Goal: Complete application form

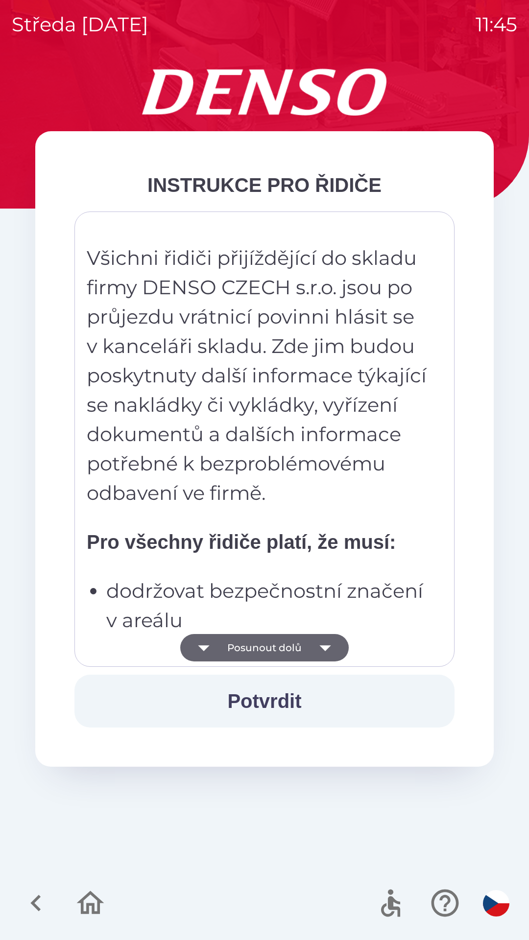
click at [294, 643] on button "Posunout dolů" at bounding box center [264, 647] width 168 height 27
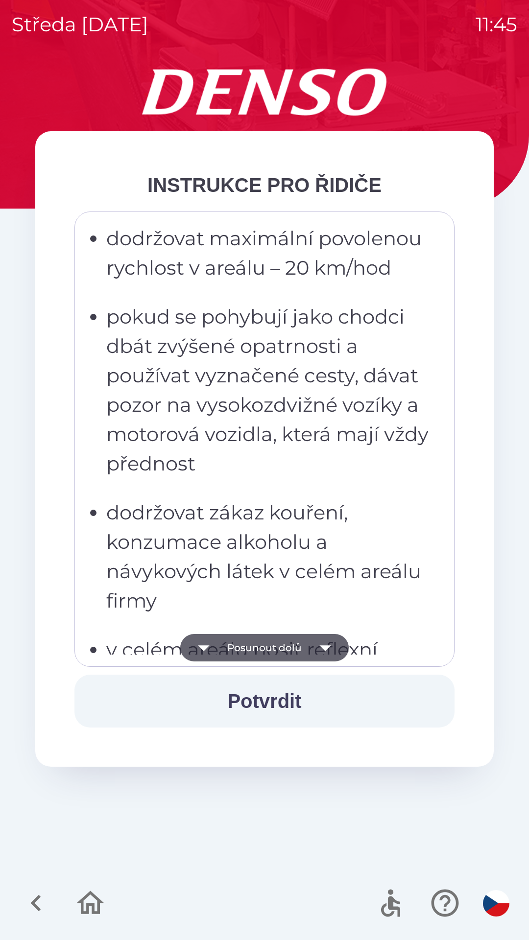
click at [304, 652] on button "Posunout dolů" at bounding box center [264, 647] width 168 height 27
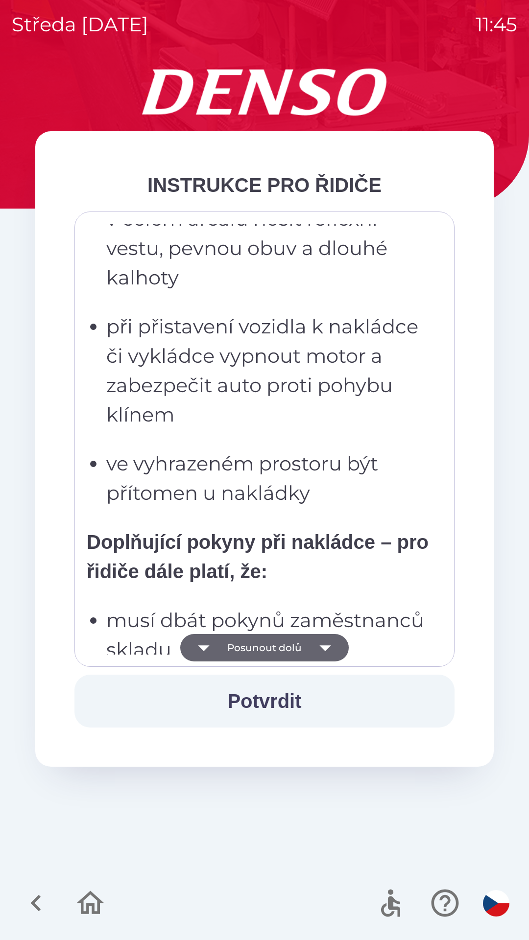
click at [317, 647] on icon "button" at bounding box center [324, 647] width 27 height 27
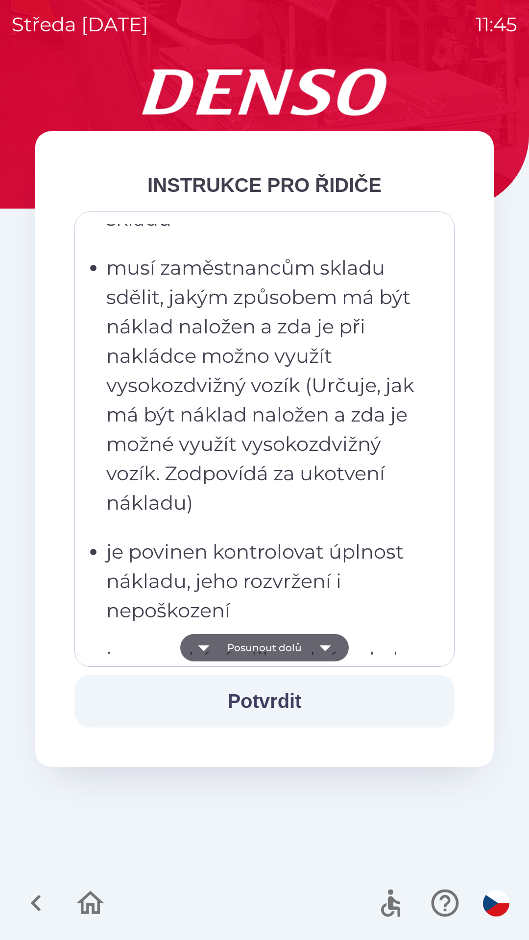
click at [325, 646] on icon "button" at bounding box center [324, 648] width 11 height 6
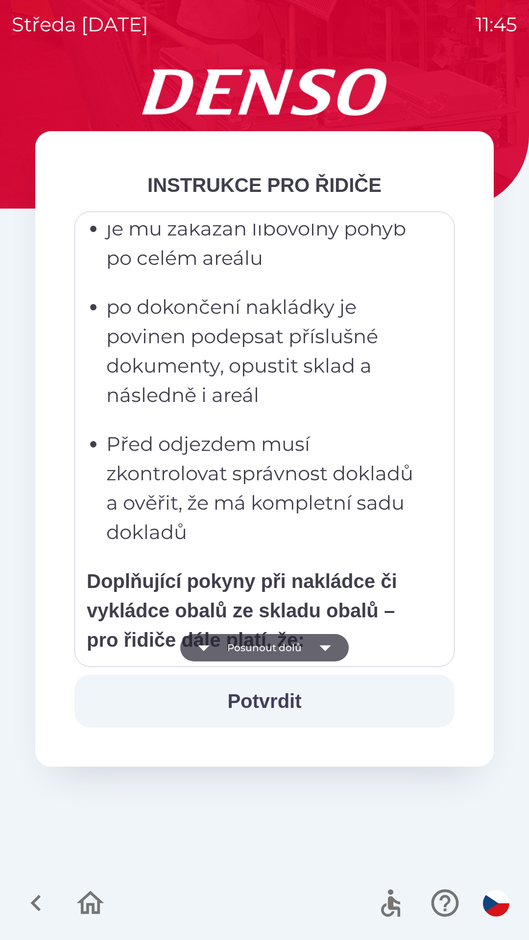
click at [327, 650] on icon "button" at bounding box center [324, 647] width 27 height 27
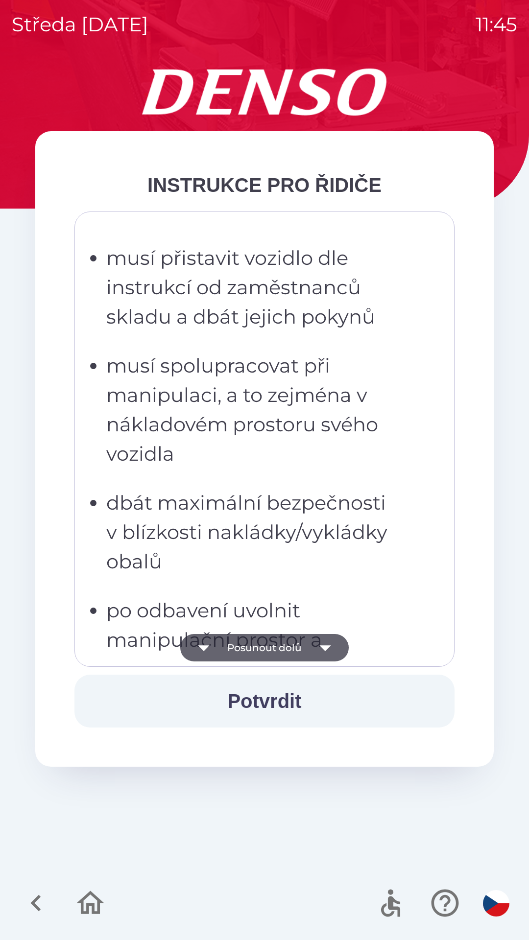
click at [330, 651] on icon "button" at bounding box center [324, 647] width 27 height 27
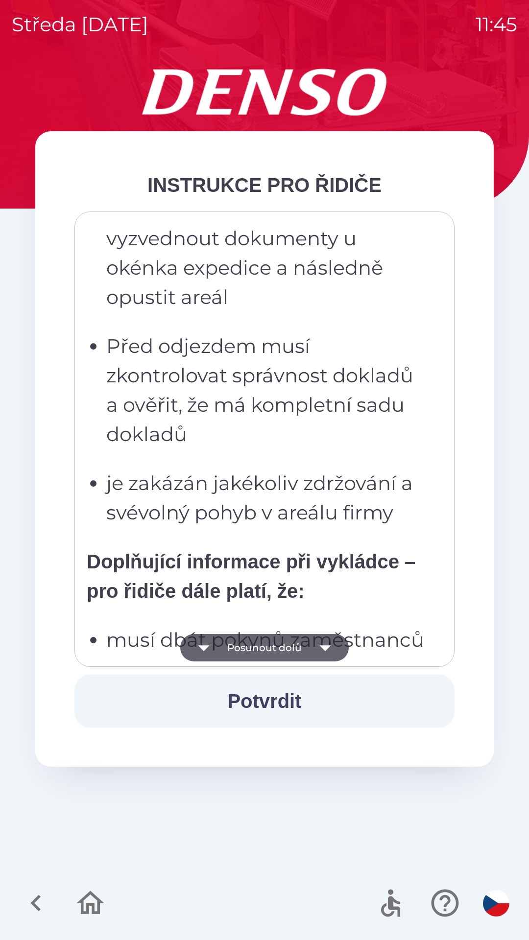
click at [332, 651] on icon "button" at bounding box center [324, 647] width 27 height 27
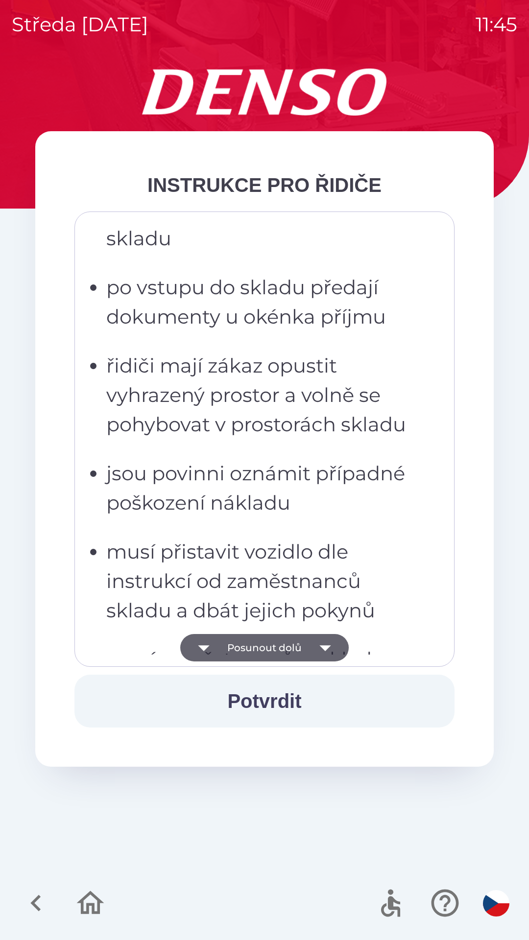
click at [332, 653] on icon "button" at bounding box center [324, 647] width 27 height 27
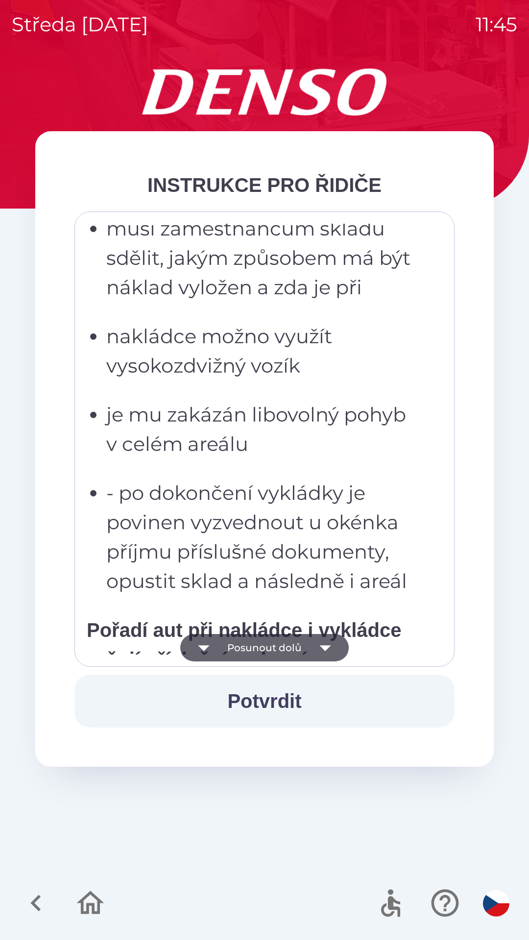
click at [329, 651] on icon "button" at bounding box center [324, 647] width 27 height 27
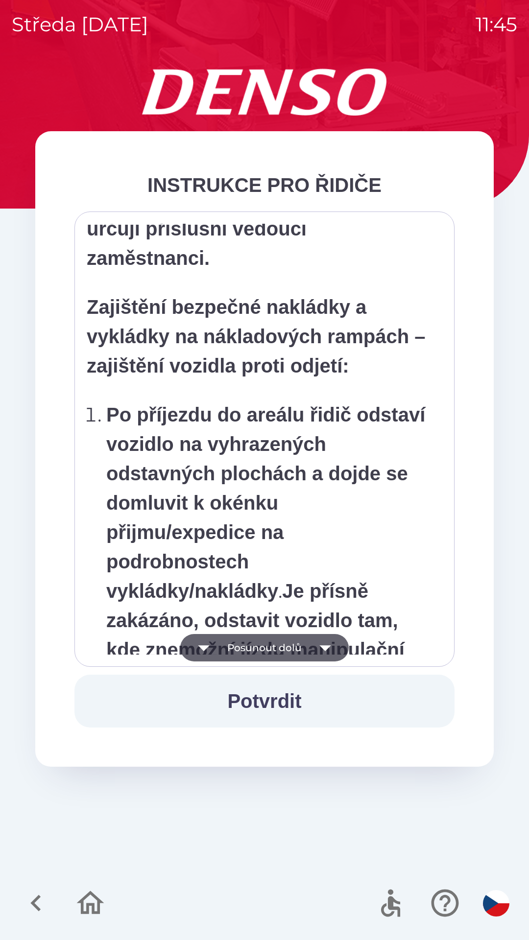
click at [322, 648] on icon "button" at bounding box center [324, 648] width 11 height 6
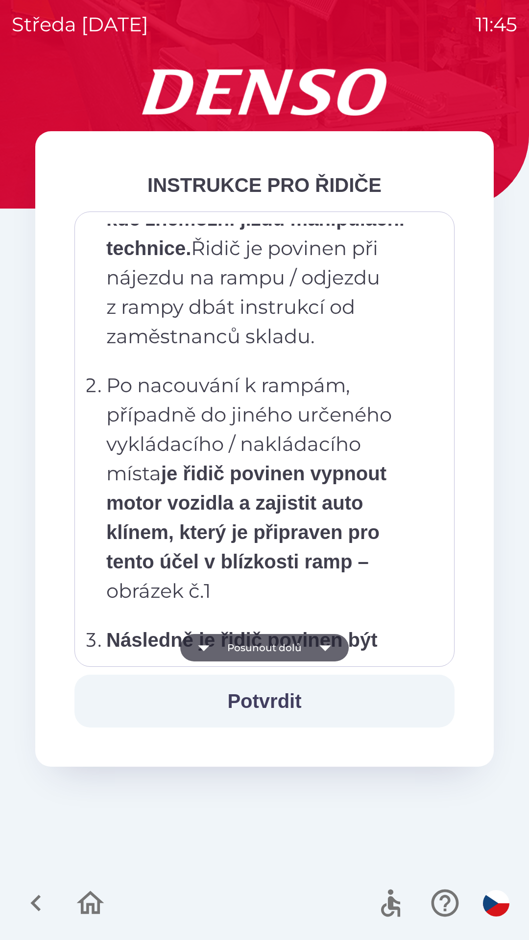
click at [318, 645] on icon "button" at bounding box center [324, 647] width 27 height 27
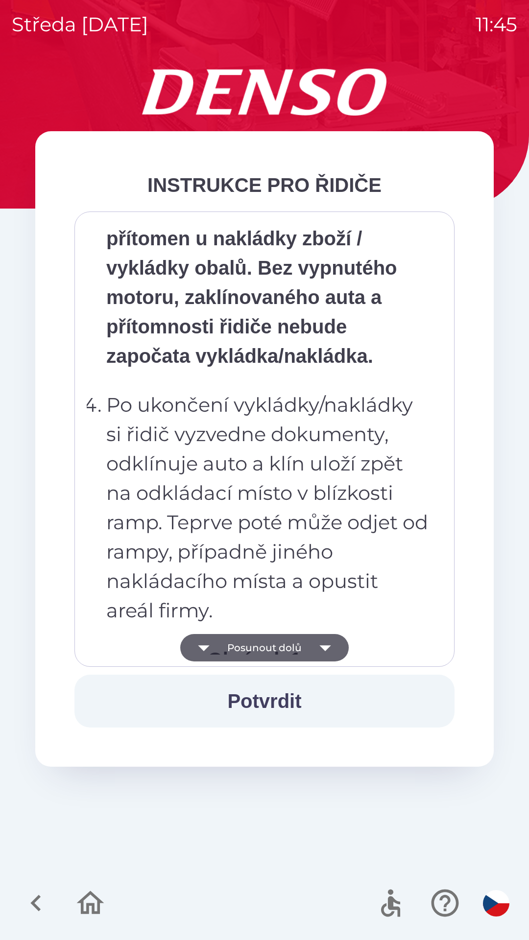
click at [314, 649] on icon "button" at bounding box center [324, 647] width 27 height 27
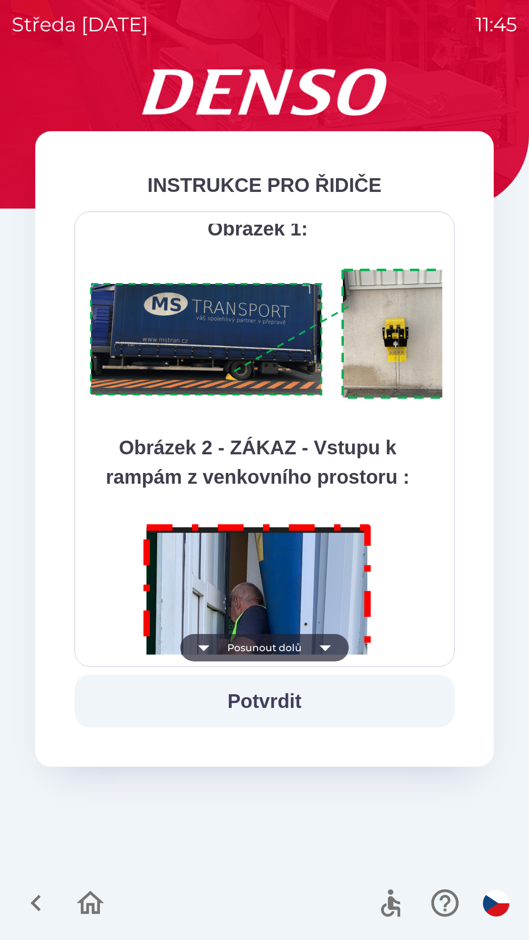
click at [313, 657] on icon "button" at bounding box center [324, 647] width 27 height 27
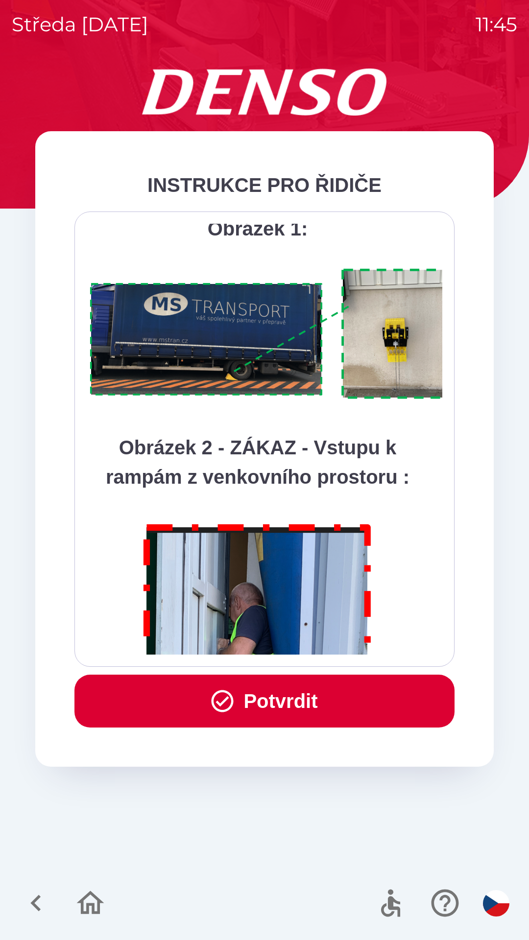
scroll to position [5502, 0]
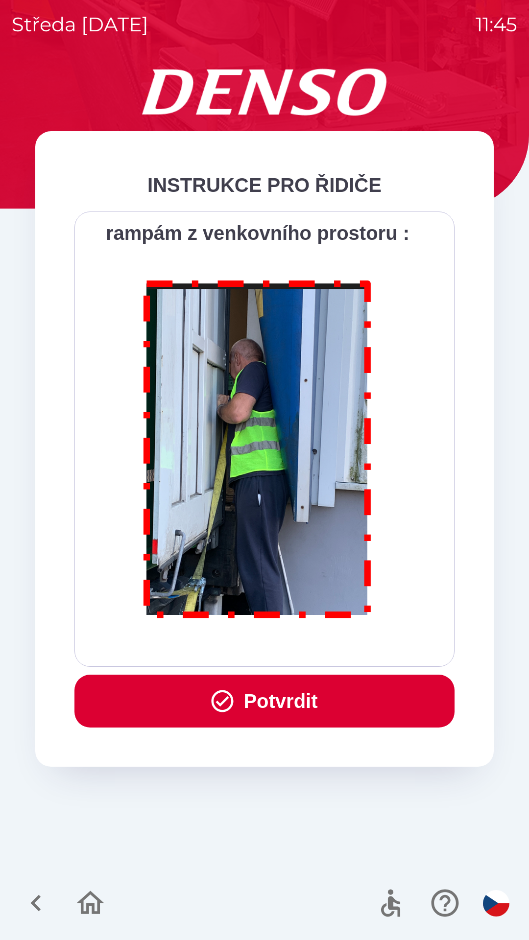
click at [321, 654] on div "Všichni řidiči přijíždějící do skladu firmy DENSO CZECH s.r.o. jsou po průjezdu…" at bounding box center [264, 439] width 355 height 431
click at [329, 641] on div "Všichni řidiči přijíždějící do skladu firmy DENSO CZECH s.r.o. jsou po průjezdu…" at bounding box center [264, 439] width 355 height 431
click at [308, 714] on button "Potvrdit" at bounding box center [264, 701] width 380 height 53
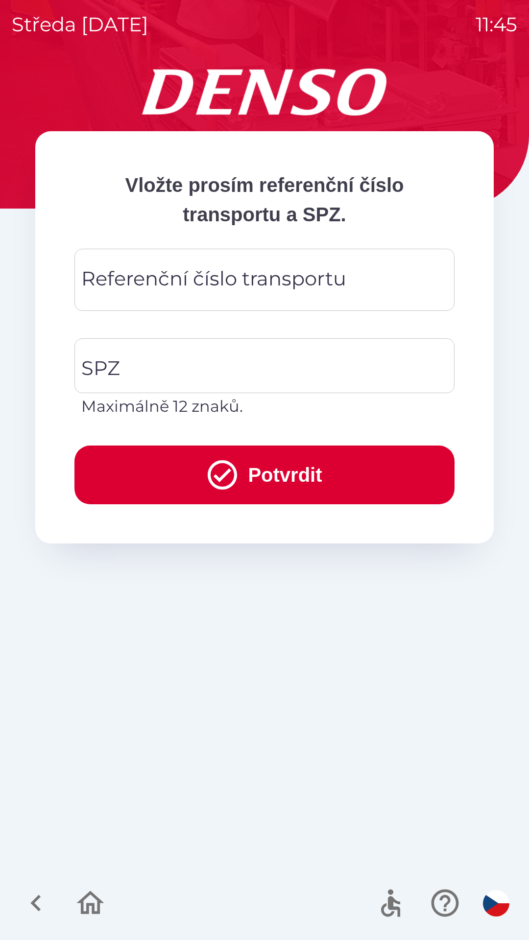
click at [207, 289] on div "Referenční číslo transportu Referenční číslo transportu" at bounding box center [264, 280] width 380 height 62
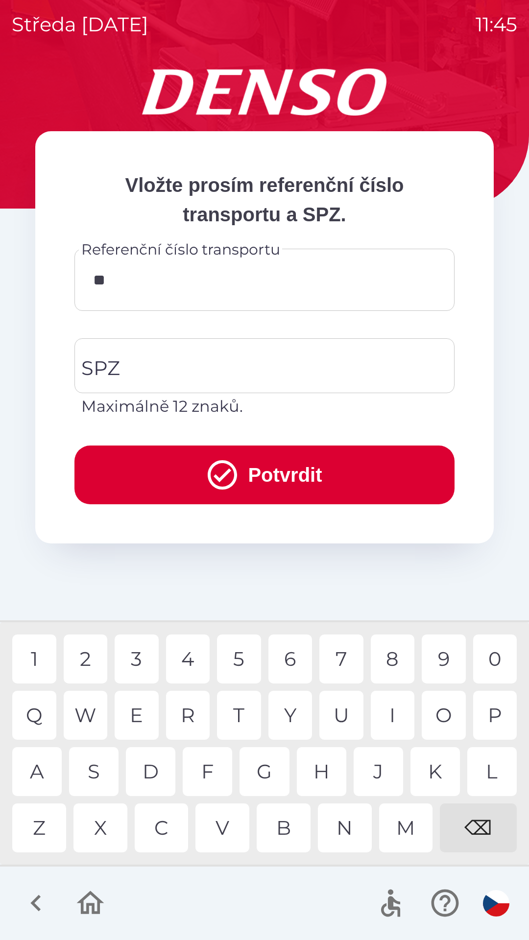
click at [186, 656] on div "4" at bounding box center [188, 659] width 44 height 49
type input "******"
click at [351, 658] on div "7" at bounding box center [341, 659] width 44 height 49
click at [182, 372] on input "SPZ" at bounding box center [257, 366] width 356 height 46
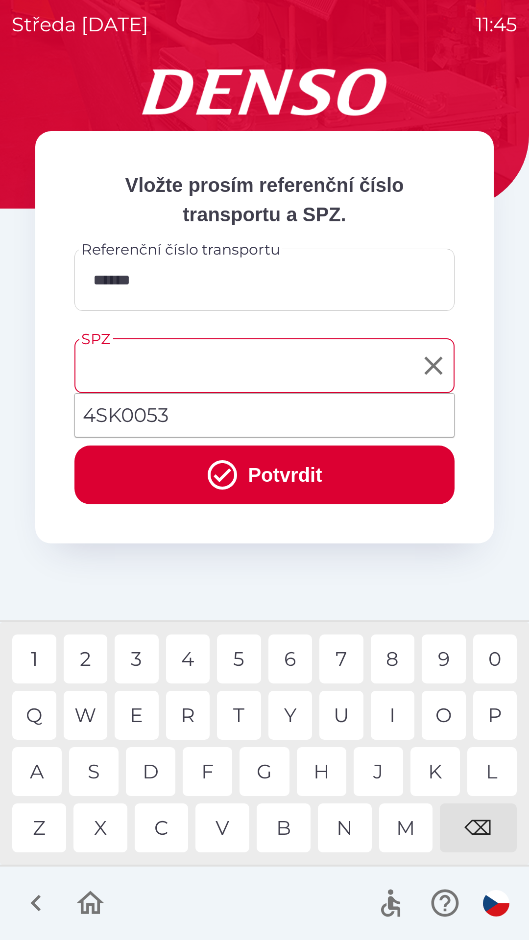
click at [163, 416] on li "4SK0053" at bounding box center [264, 415] width 379 height 35
type input "*******"
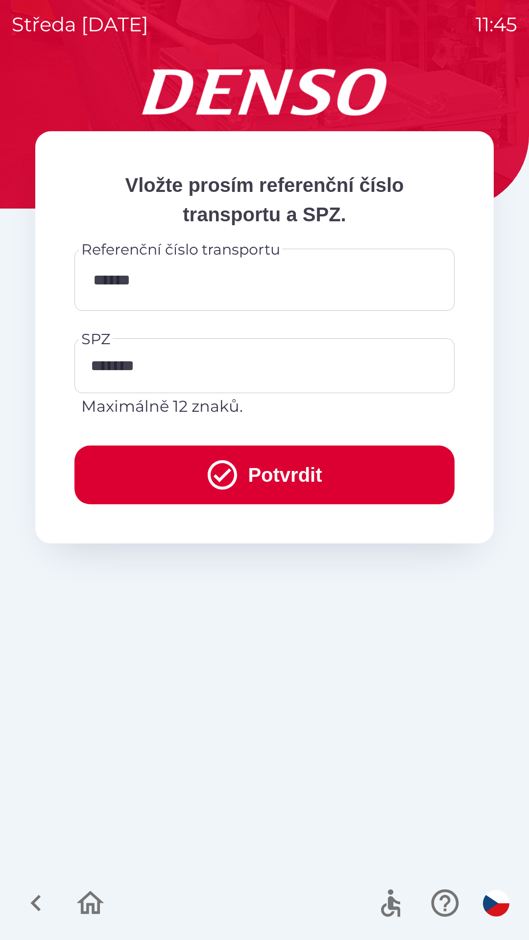
click at [248, 473] on button "Potvrdit" at bounding box center [264, 475] width 380 height 59
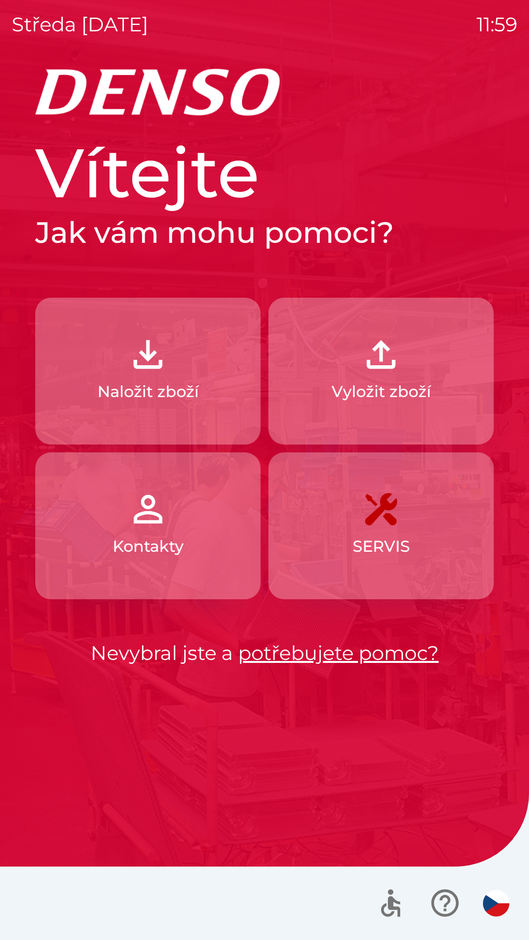
click at [144, 374] on img "button" at bounding box center [147, 354] width 43 height 43
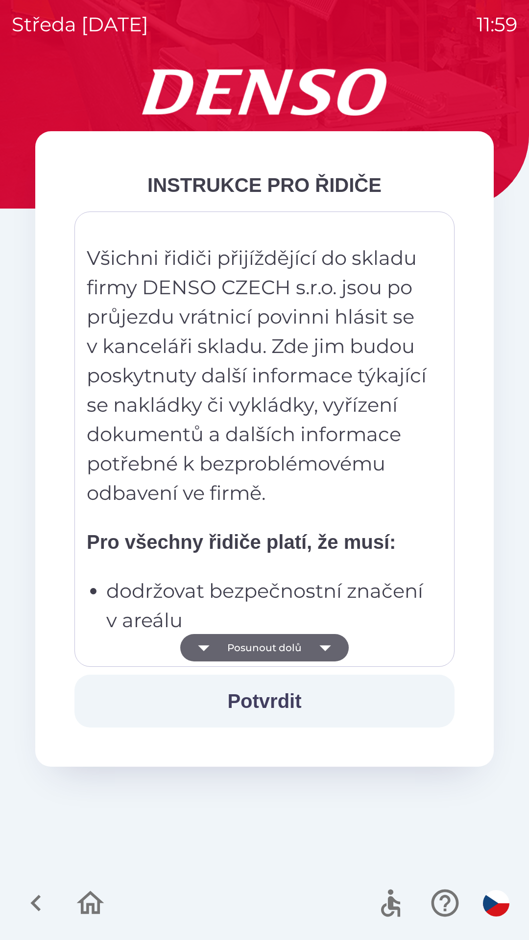
click at [257, 648] on button "Posunout dolů" at bounding box center [264, 647] width 168 height 27
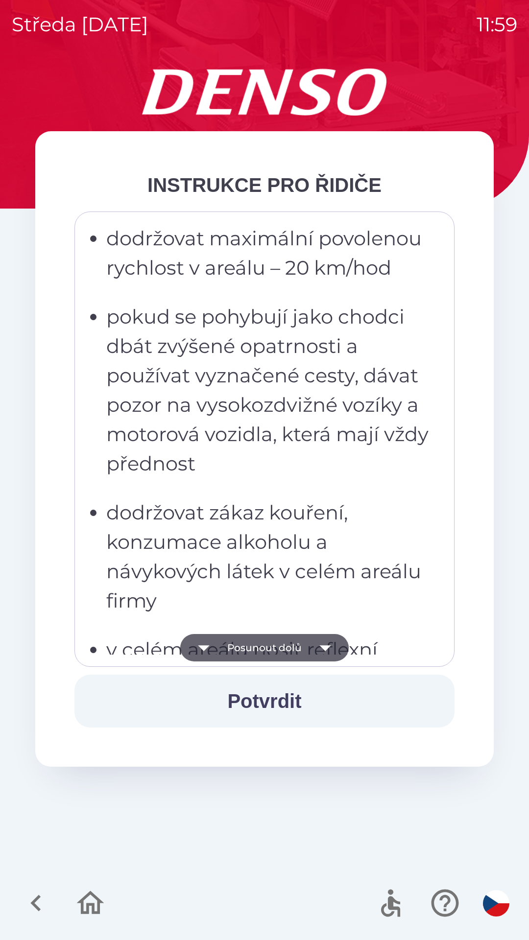
click at [257, 646] on button "Posunout dolů" at bounding box center [264, 647] width 168 height 27
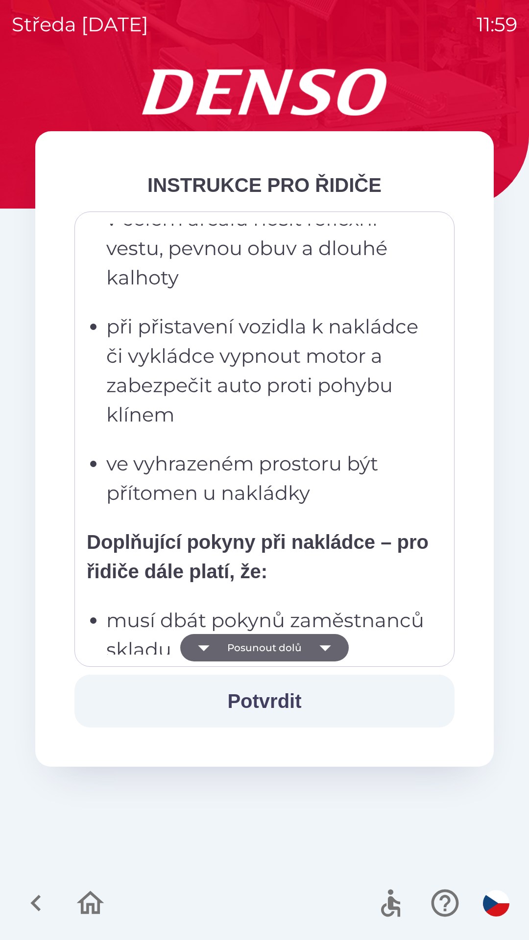
click at [257, 644] on button "Posunout dolů" at bounding box center [264, 647] width 168 height 27
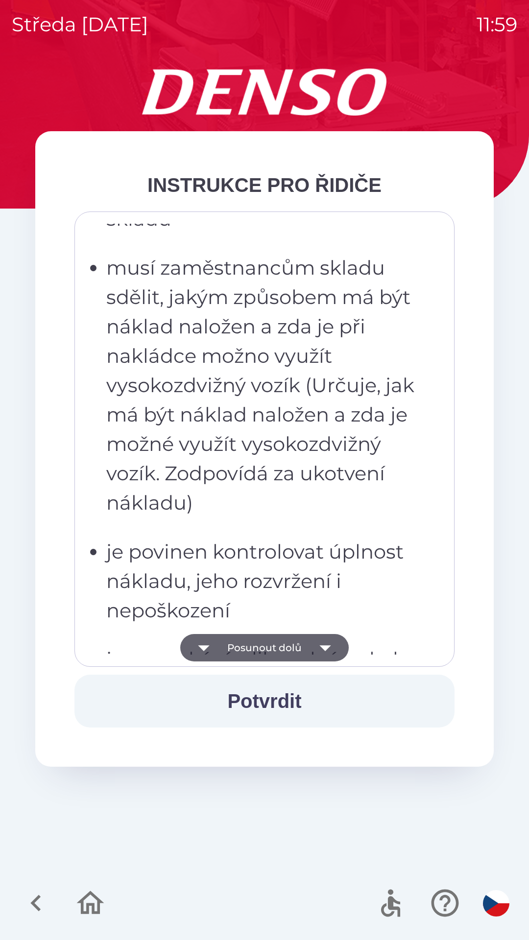
click at [264, 647] on button "Posunout dolů" at bounding box center [264, 647] width 168 height 27
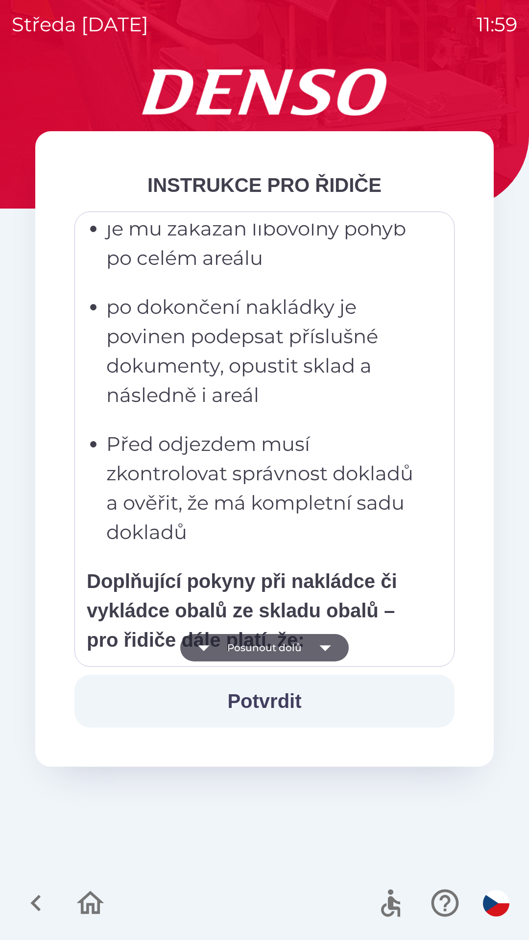
click at [264, 646] on button "Posunout dolů" at bounding box center [264, 647] width 168 height 27
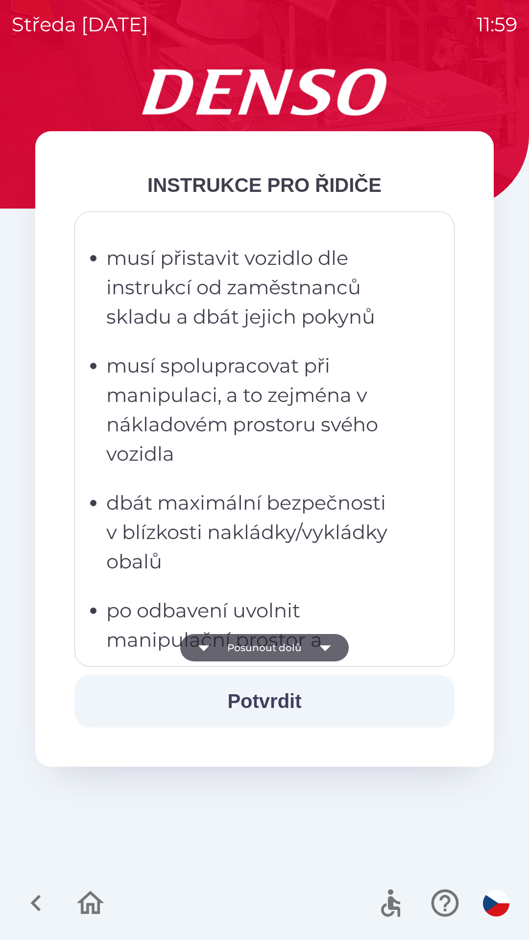
click at [263, 647] on button "Posunout dolů" at bounding box center [264, 647] width 168 height 27
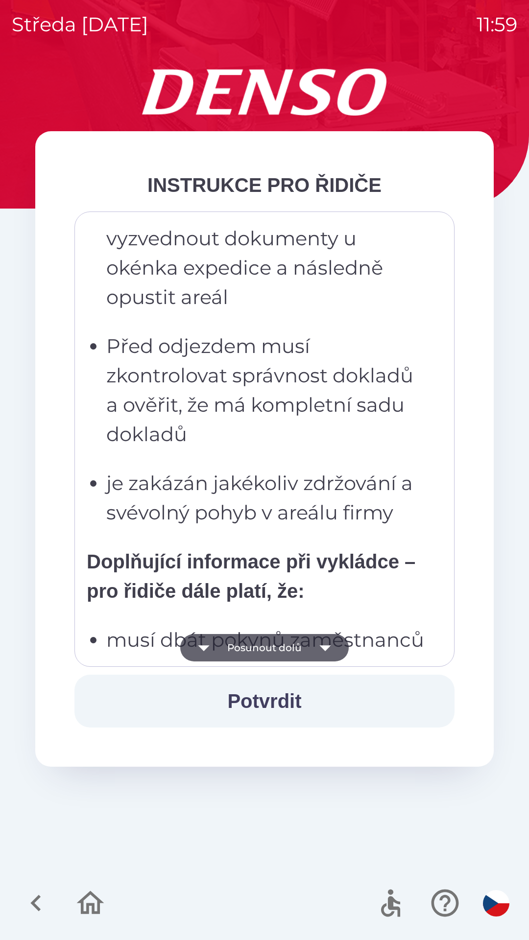
click at [261, 646] on button "Posunout dolů" at bounding box center [264, 647] width 168 height 27
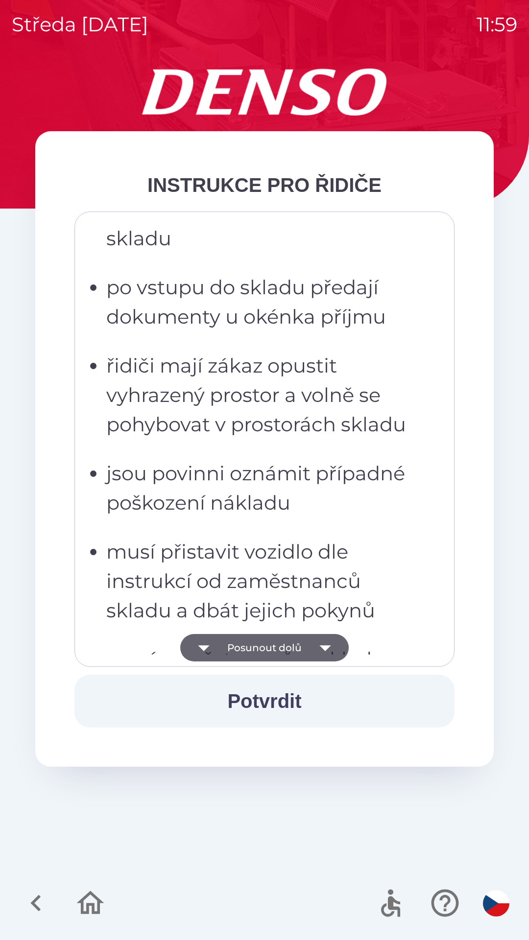
click at [258, 646] on button "Posunout dolů" at bounding box center [264, 647] width 168 height 27
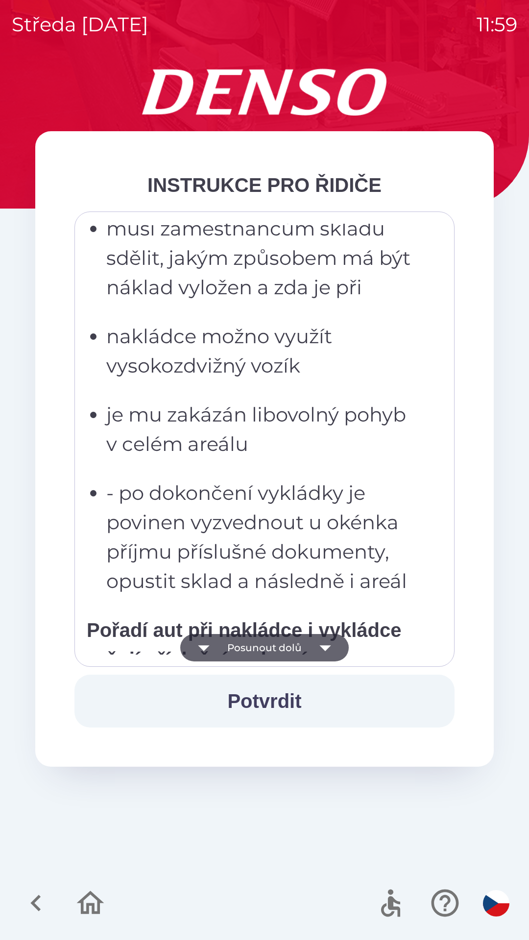
click at [256, 643] on button "Posunout dolů" at bounding box center [264, 647] width 168 height 27
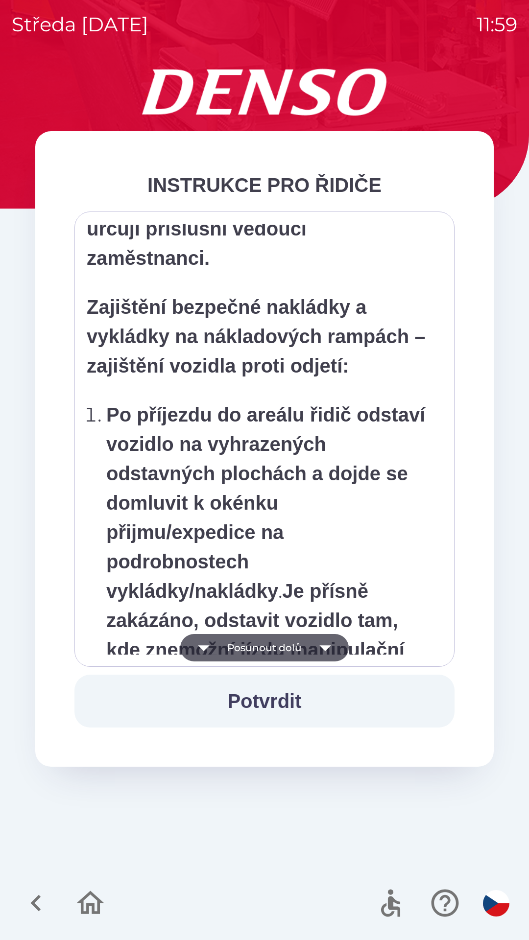
click at [255, 649] on button "Posunout dolů" at bounding box center [264, 647] width 168 height 27
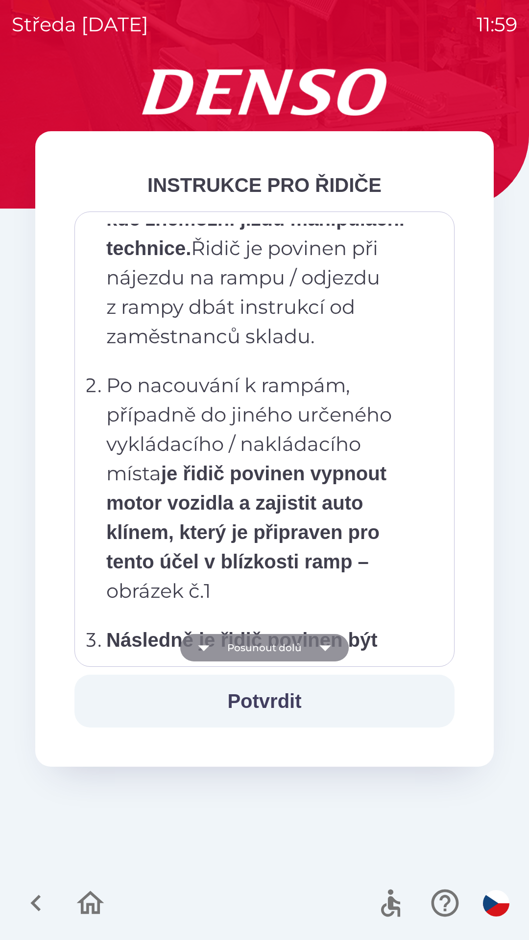
click at [251, 650] on button "Posunout dolů" at bounding box center [264, 647] width 168 height 27
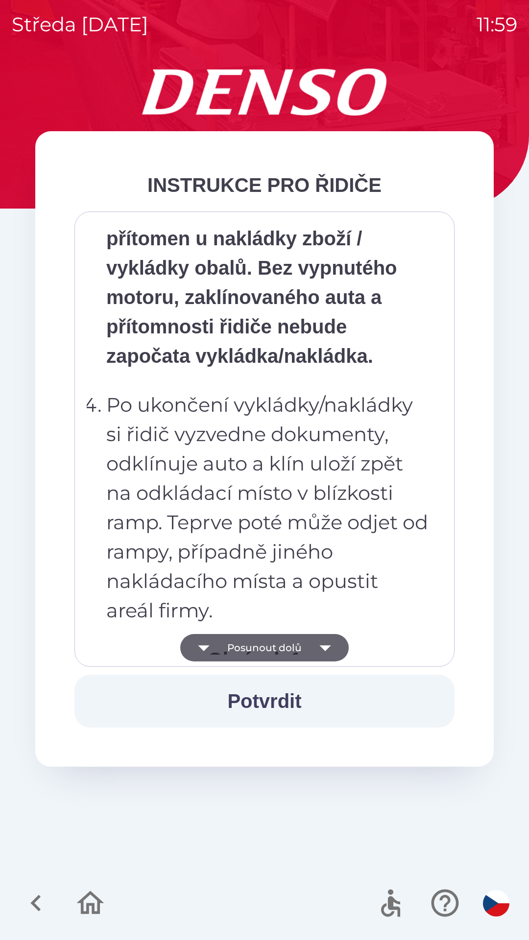
click at [251, 647] on button "Posunout dolů" at bounding box center [264, 647] width 168 height 27
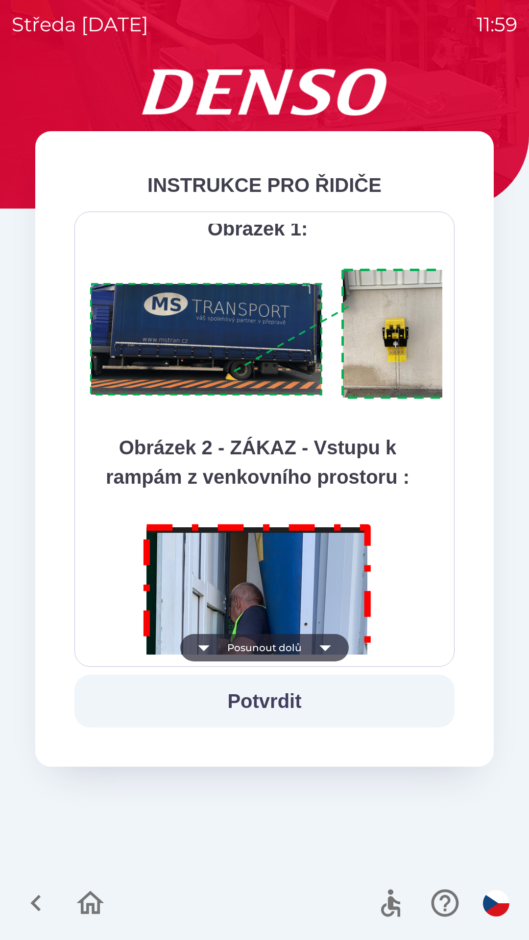
click at [255, 649] on button "Posunout dolů" at bounding box center [264, 647] width 168 height 27
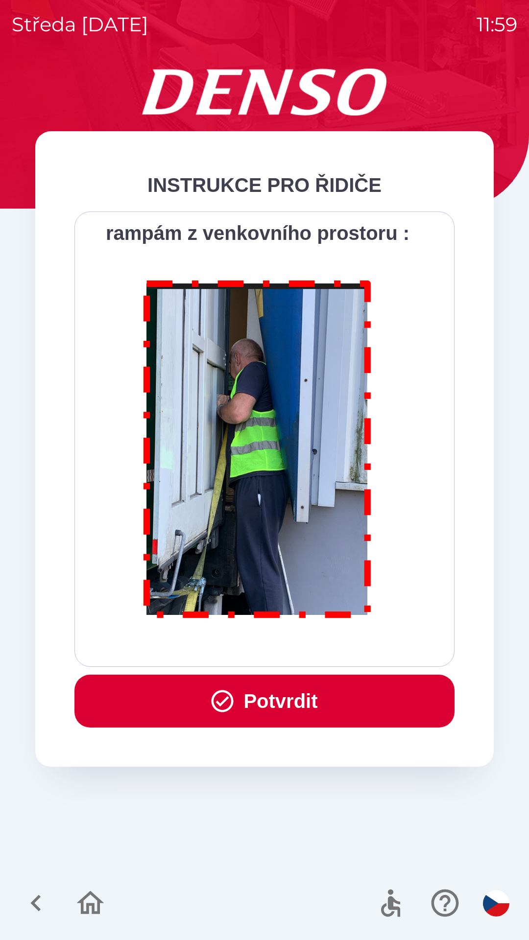
click at [270, 702] on button "Potvrdit" at bounding box center [264, 701] width 380 height 53
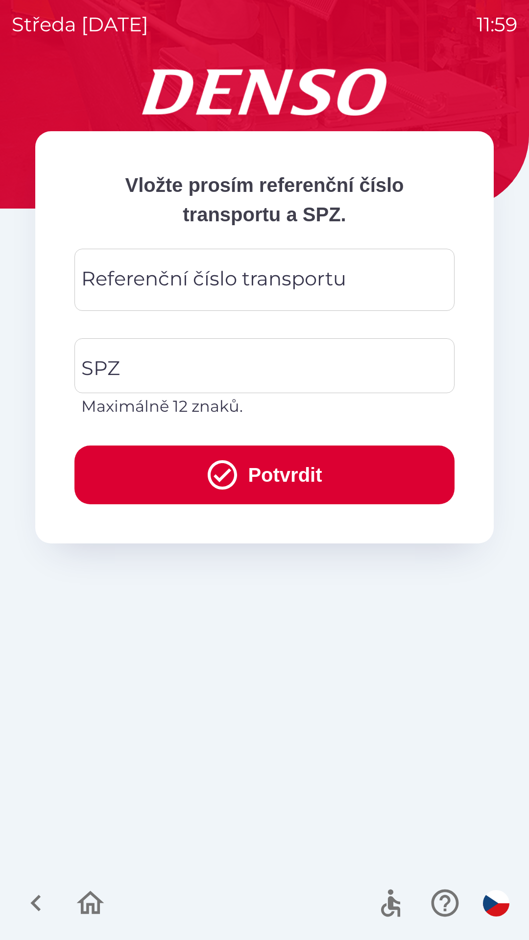
click at [193, 280] on div "Referenční číslo transportu Referenční číslo transportu" at bounding box center [264, 280] width 380 height 62
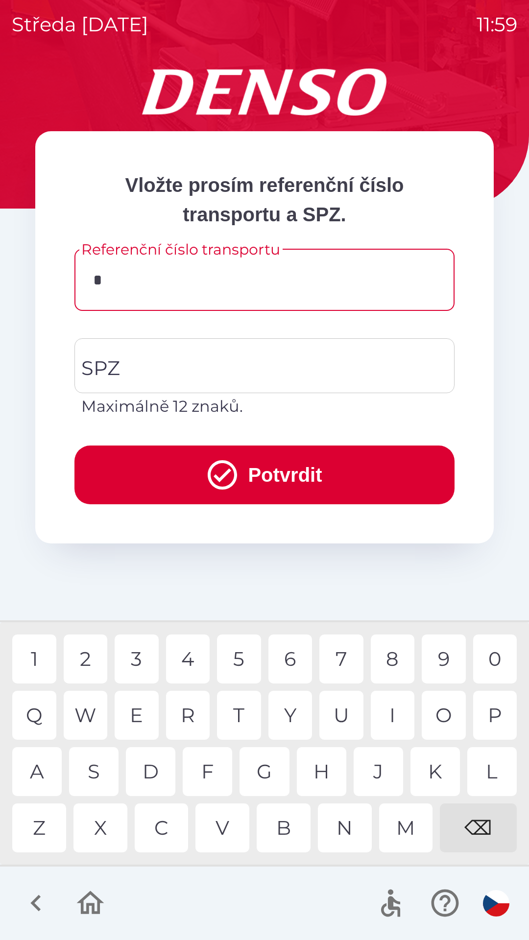
click at [139, 660] on div "3" at bounding box center [137, 659] width 44 height 49
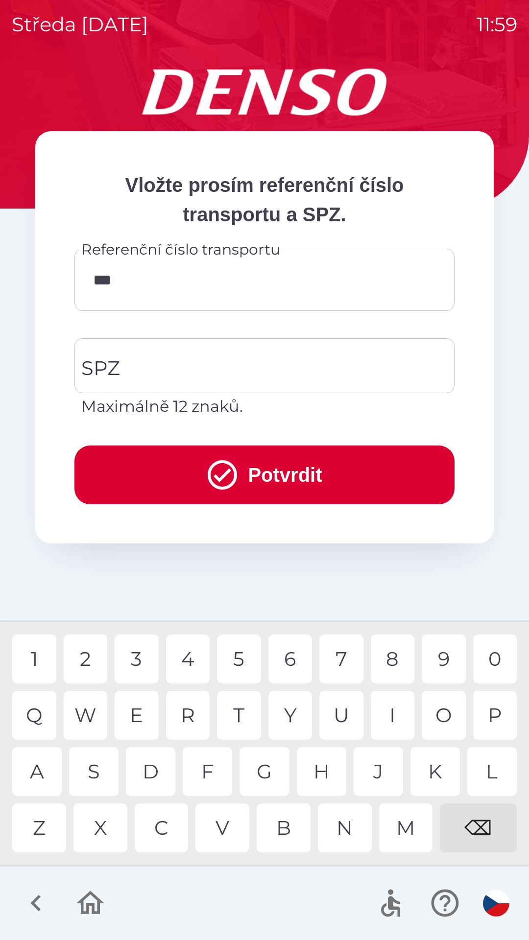
click at [192, 657] on div "4" at bounding box center [188, 659] width 44 height 49
click at [194, 658] on div "4" at bounding box center [188, 659] width 44 height 49
click at [444, 658] on div "9" at bounding box center [444, 659] width 44 height 49
type input "******"
click at [152, 372] on input "SPZ" at bounding box center [257, 366] width 356 height 46
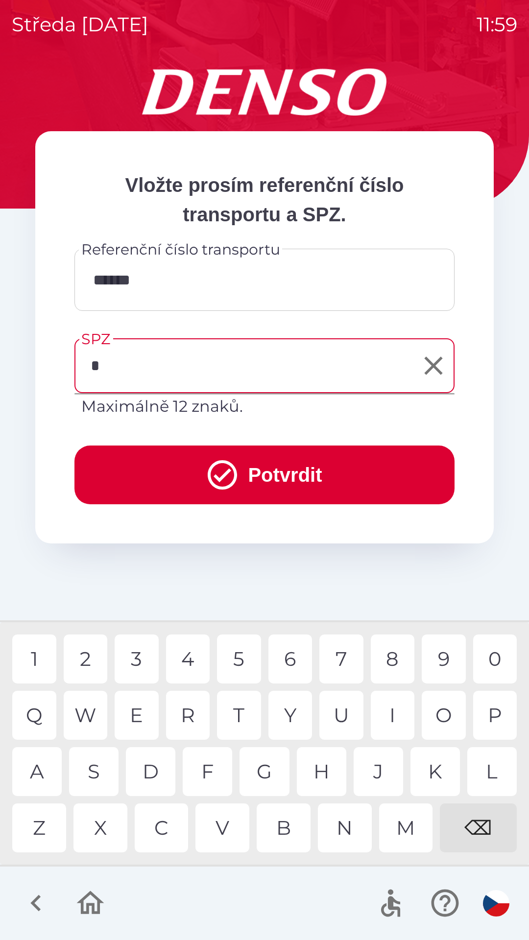
click at [438, 657] on div "9" at bounding box center [444, 659] width 44 height 49
click at [407, 829] on div "M" at bounding box center [406, 827] width 54 height 49
click at [338, 657] on div "7" at bounding box center [341, 659] width 44 height 49
click at [77, 658] on div "2" at bounding box center [86, 659] width 44 height 49
click at [245, 661] on div "5" at bounding box center [239, 659] width 44 height 49
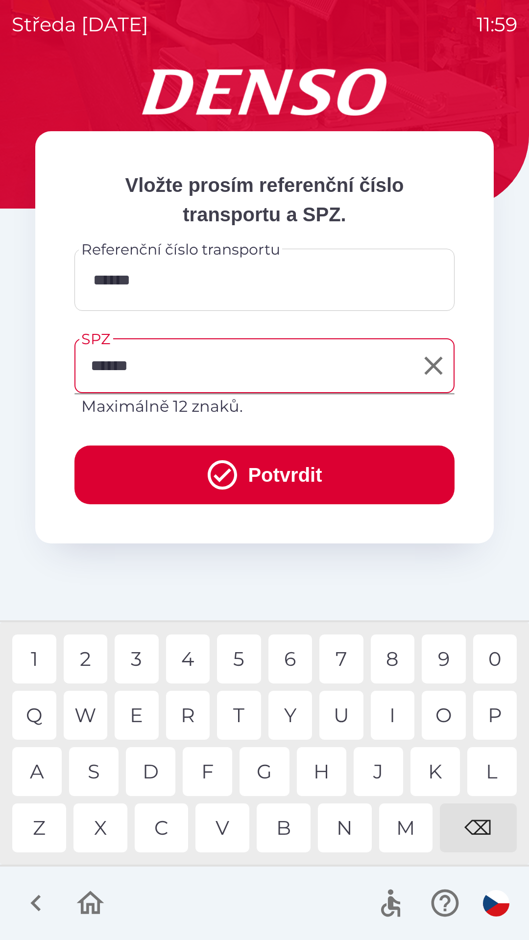
type input "*******"
click at [343, 659] on div "7" at bounding box center [341, 659] width 44 height 49
click at [267, 476] on button "Potvrdit" at bounding box center [264, 475] width 380 height 59
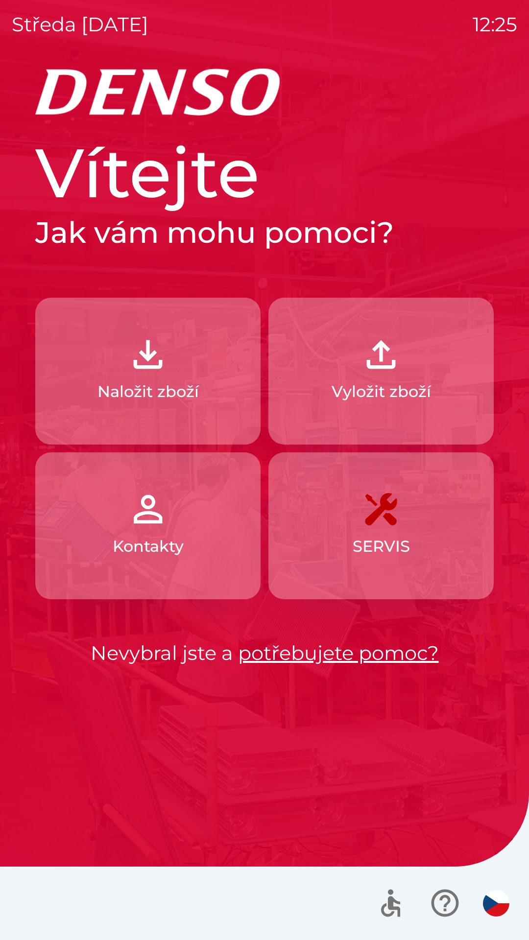
click at [154, 369] on img "button" at bounding box center [147, 354] width 43 height 43
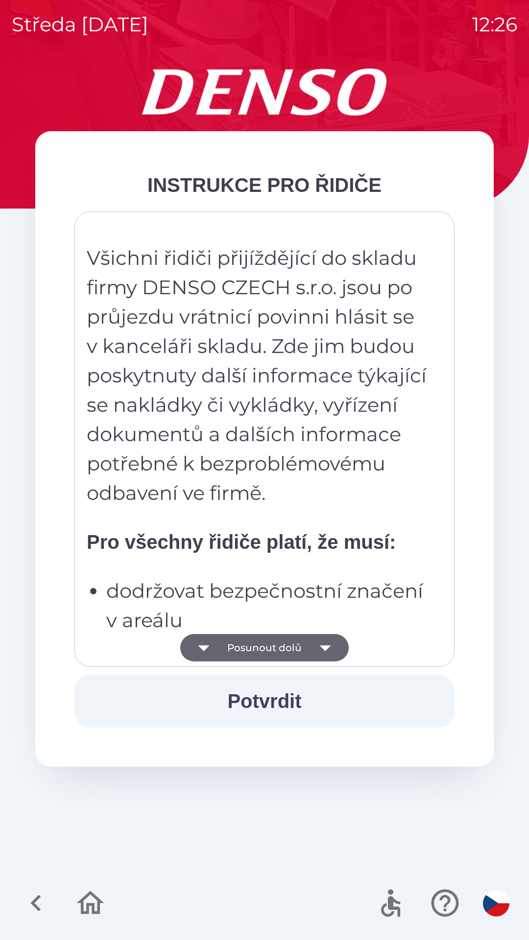
click at [327, 642] on icon "button" at bounding box center [324, 647] width 27 height 27
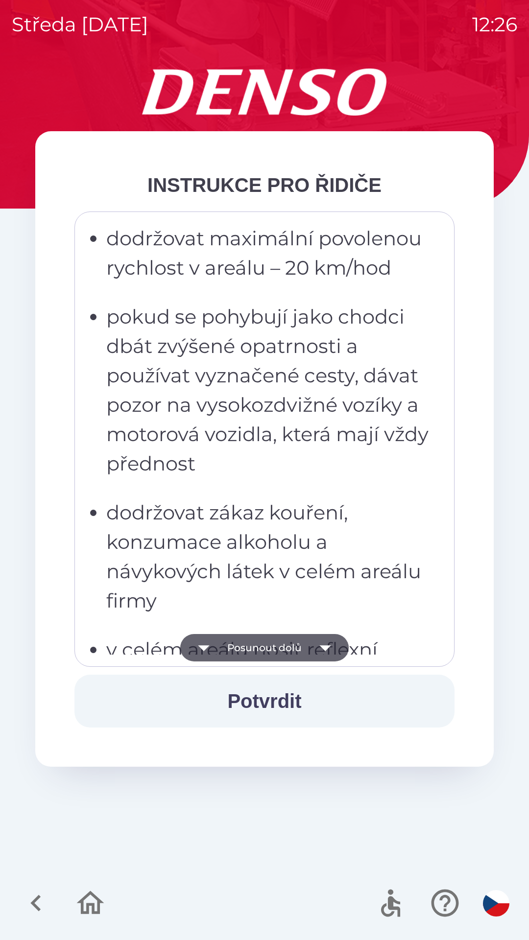
click at [328, 642] on icon "button" at bounding box center [324, 647] width 27 height 27
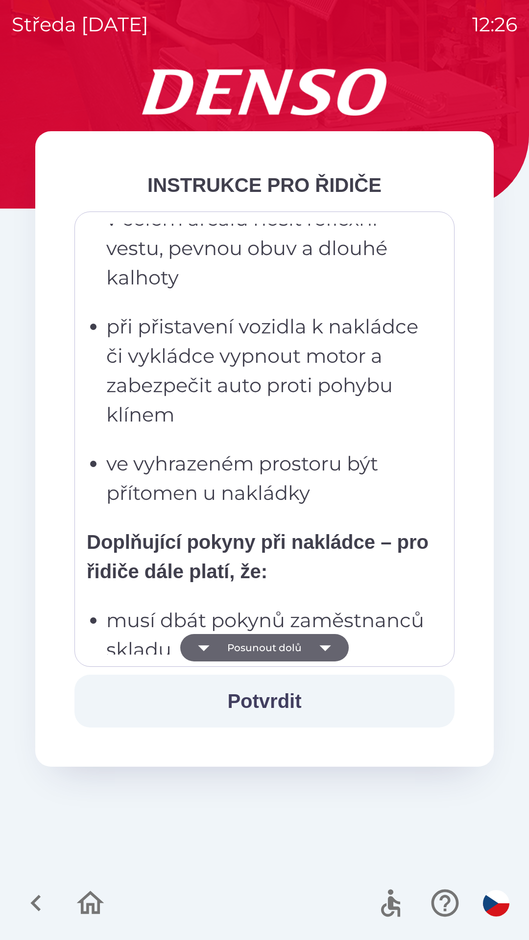
click at [327, 644] on icon "button" at bounding box center [324, 647] width 27 height 27
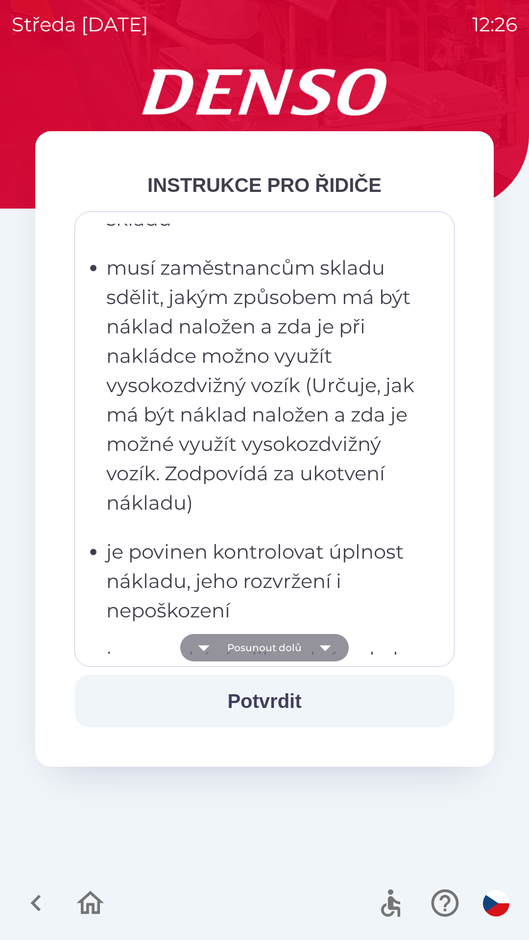
click at [323, 643] on icon "button" at bounding box center [324, 647] width 27 height 27
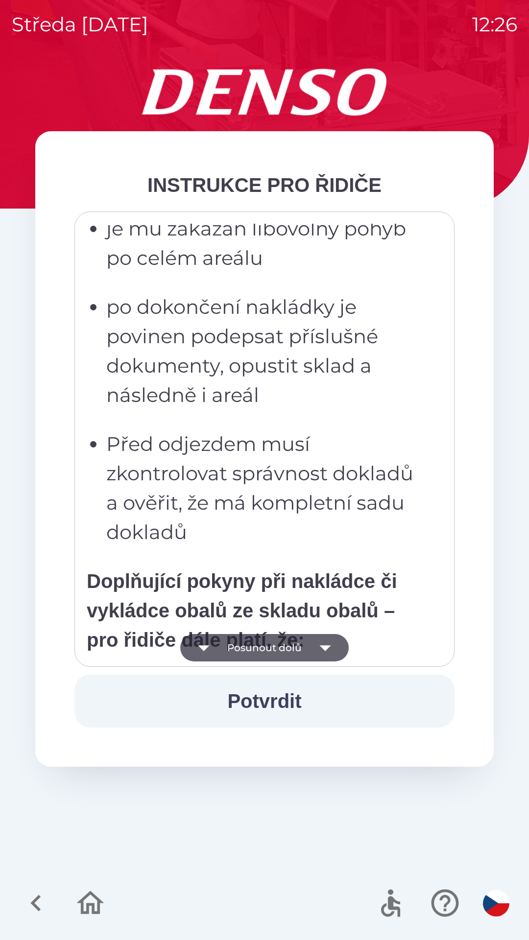
click at [322, 645] on icon "button" at bounding box center [324, 647] width 27 height 27
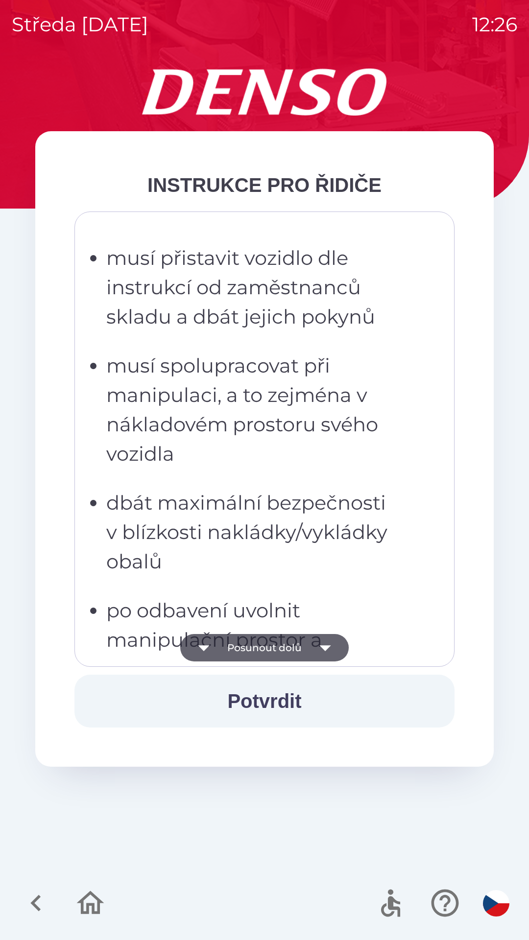
click at [324, 645] on icon "button" at bounding box center [324, 647] width 27 height 27
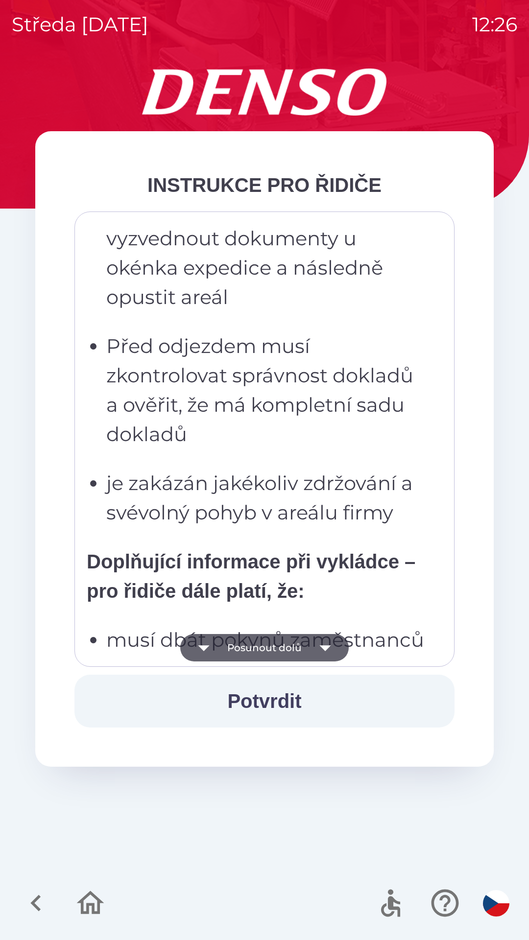
click at [323, 641] on icon "button" at bounding box center [324, 647] width 27 height 27
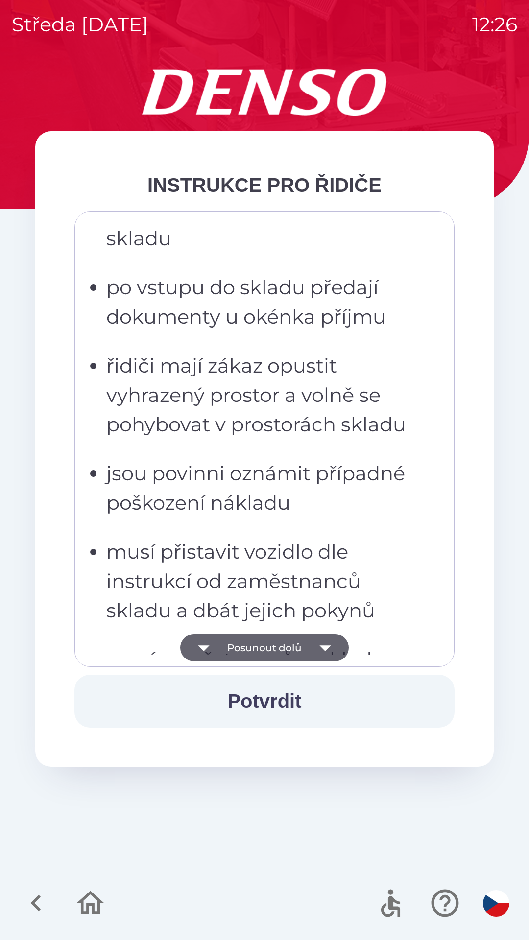
click at [322, 640] on icon "button" at bounding box center [324, 647] width 27 height 27
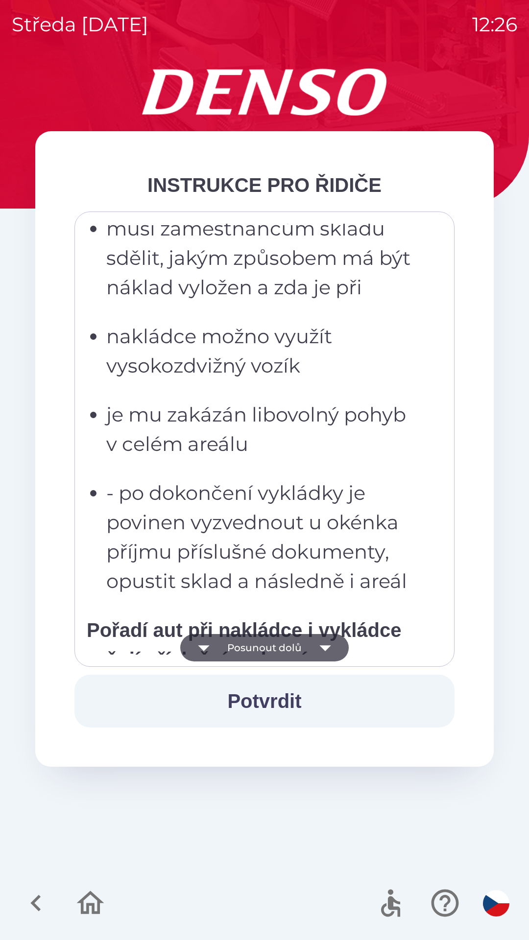
click at [325, 642] on icon "button" at bounding box center [324, 647] width 27 height 27
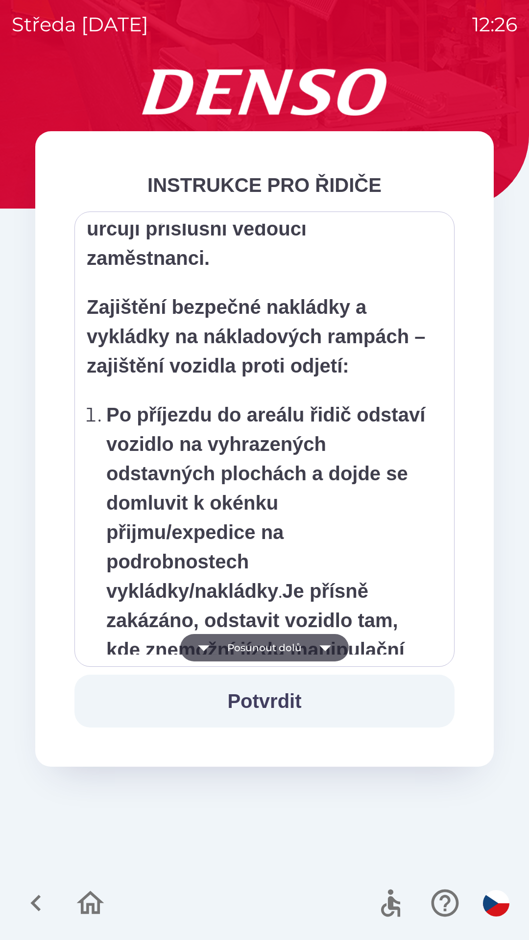
click at [323, 642] on icon "button" at bounding box center [324, 647] width 27 height 27
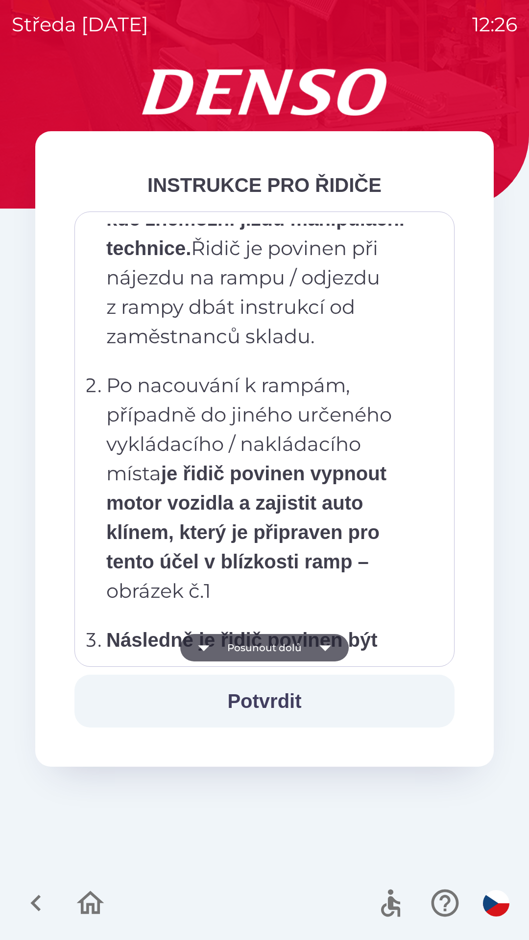
click at [321, 642] on icon "button" at bounding box center [324, 647] width 27 height 27
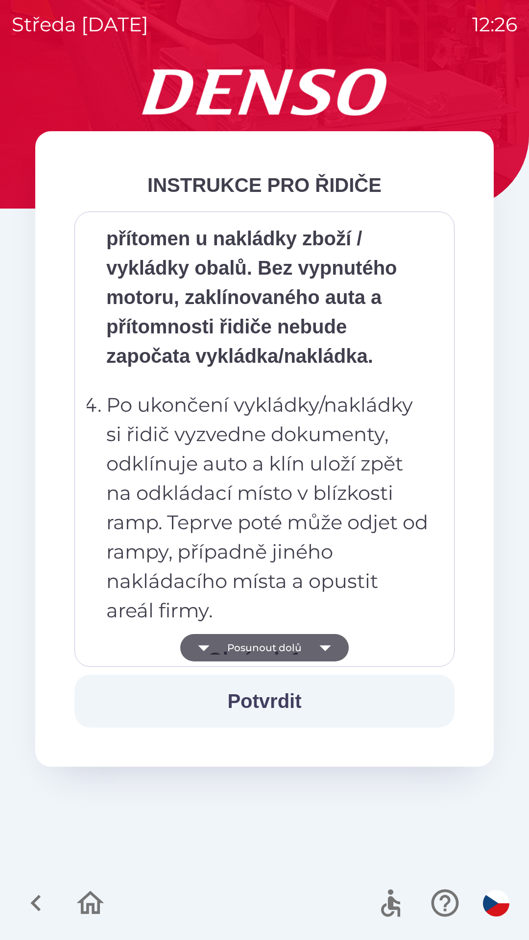
click at [321, 640] on icon "button" at bounding box center [324, 647] width 27 height 27
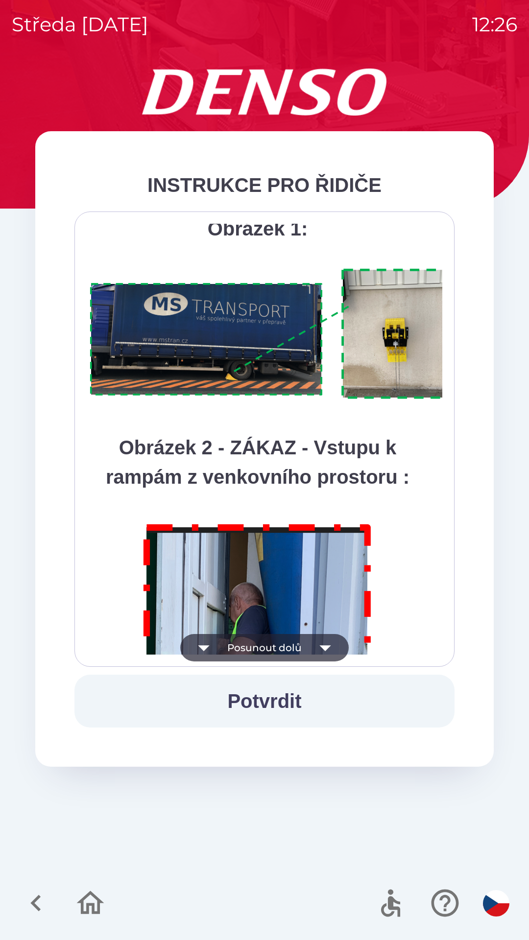
click at [323, 649] on icon "button" at bounding box center [324, 648] width 11 height 6
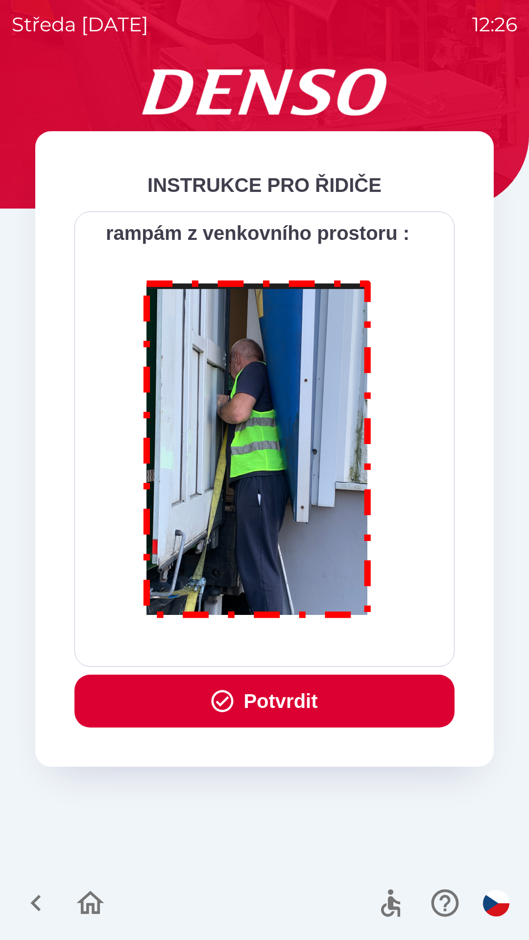
click at [286, 695] on button "Potvrdit" at bounding box center [264, 701] width 380 height 53
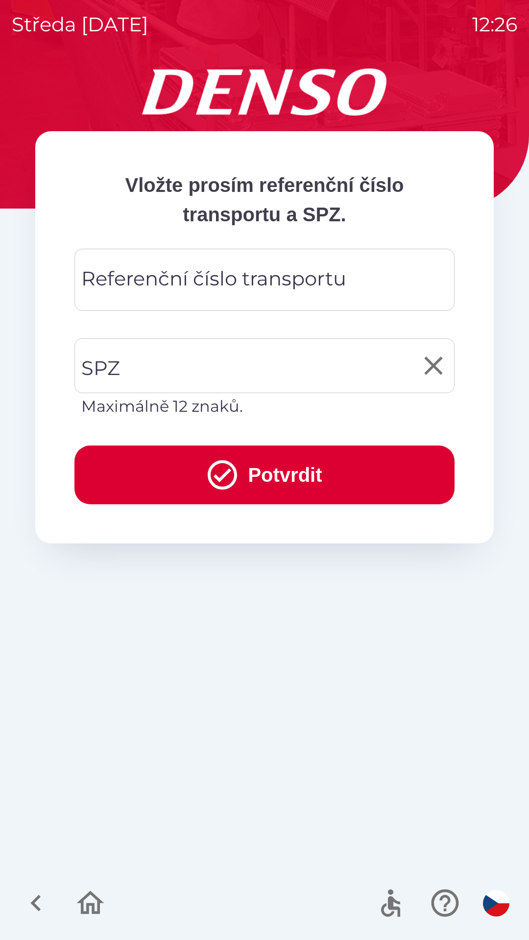
click at [165, 363] on input "SPZ" at bounding box center [257, 366] width 356 height 46
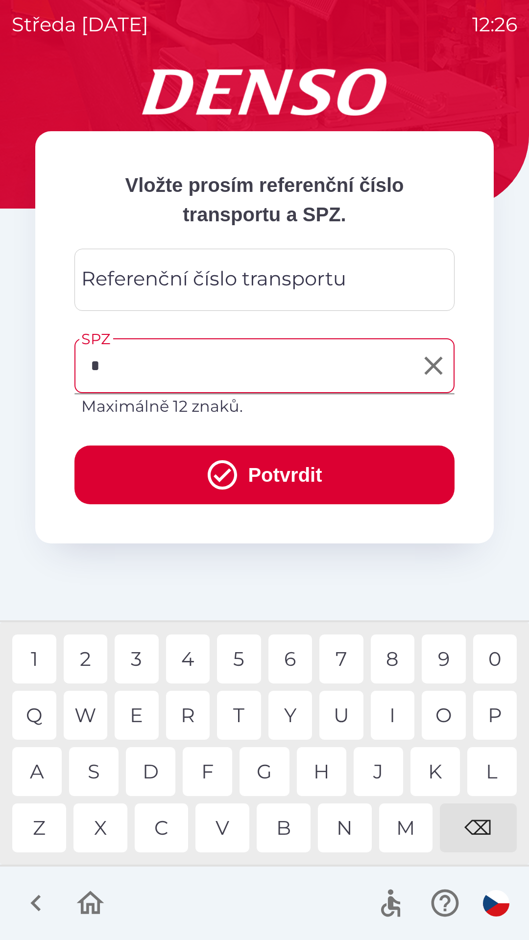
click at [344, 659] on div "7" at bounding box center [341, 659] width 44 height 49
click at [294, 653] on div "6" at bounding box center [290, 659] width 44 height 49
click at [498, 656] on div "0" at bounding box center [495, 659] width 44 height 49
type input "*******"
click at [268, 473] on button "Potvrdit" at bounding box center [264, 475] width 380 height 59
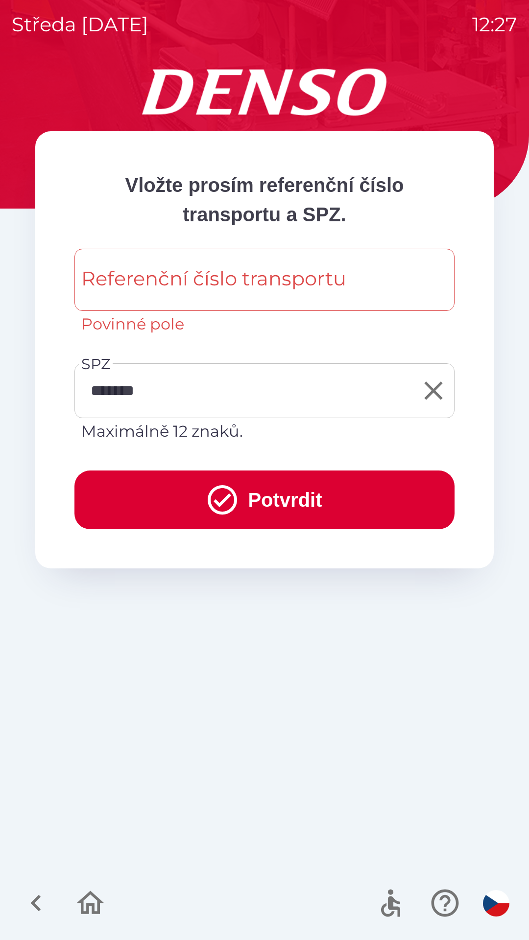
click at [220, 282] on div "Referenční číslo transportu Referenční číslo transportu Povinné pole" at bounding box center [264, 292] width 380 height 87
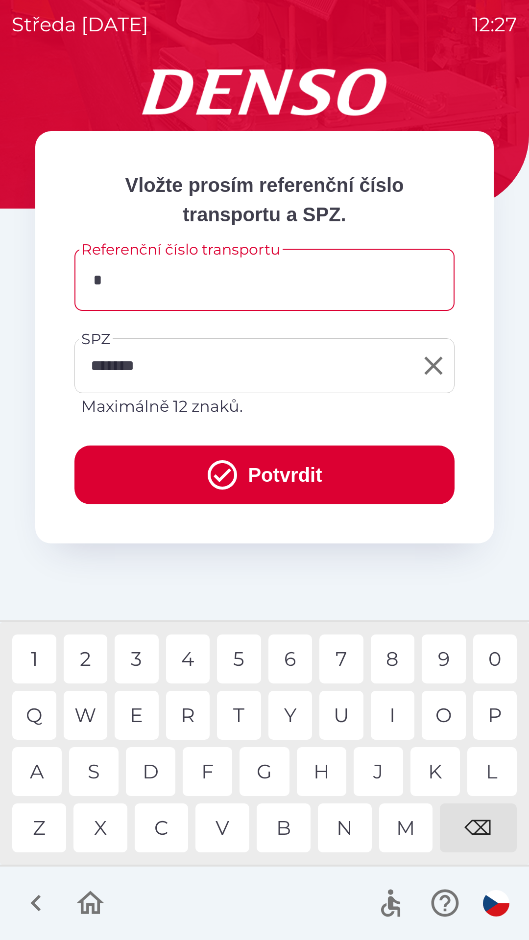
click at [492, 660] on div "0" at bounding box center [495, 659] width 44 height 49
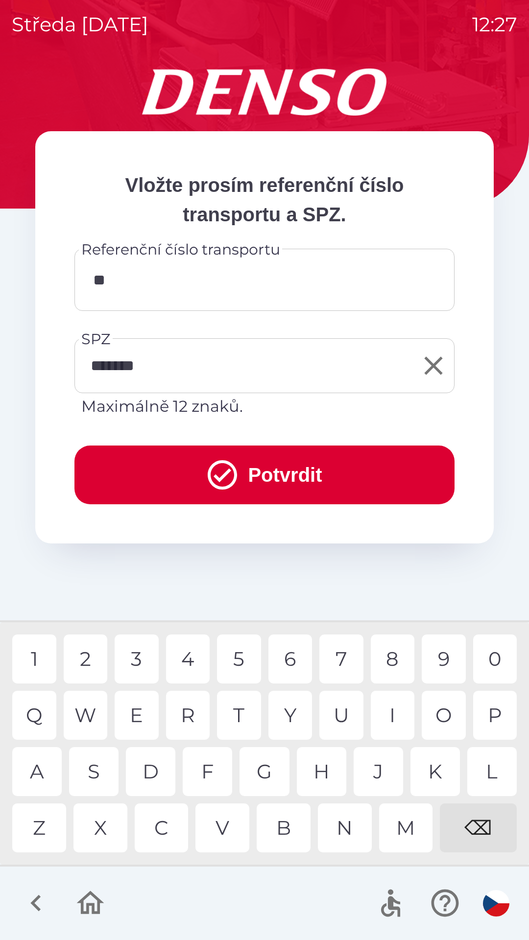
click at [185, 654] on div "4" at bounding box center [188, 659] width 44 height 49
click at [393, 657] on div "8" at bounding box center [393, 659] width 44 height 49
click at [493, 656] on div "0" at bounding box center [495, 659] width 44 height 49
click at [250, 894] on div at bounding box center [264, 903] width 529 height 73
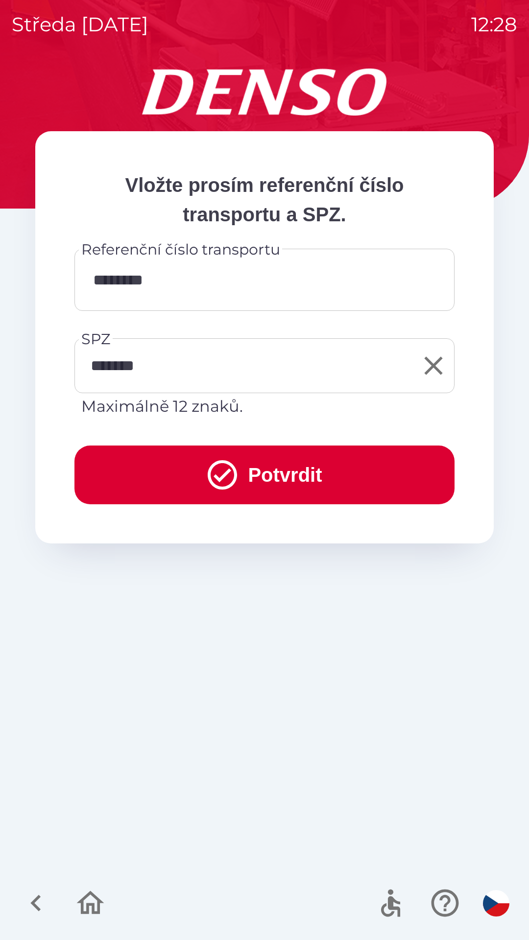
click at [222, 290] on input "********" at bounding box center [264, 279] width 356 height 39
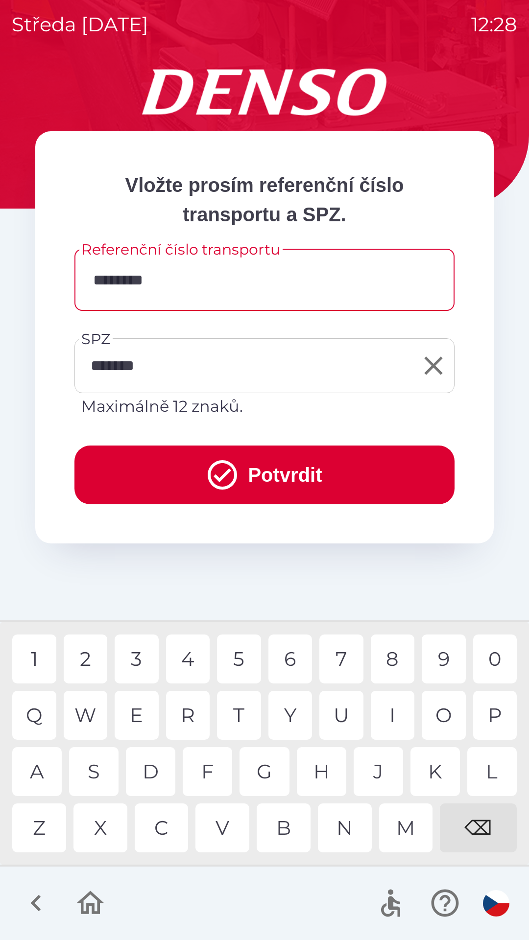
click at [269, 880] on div at bounding box center [264, 903] width 529 height 73
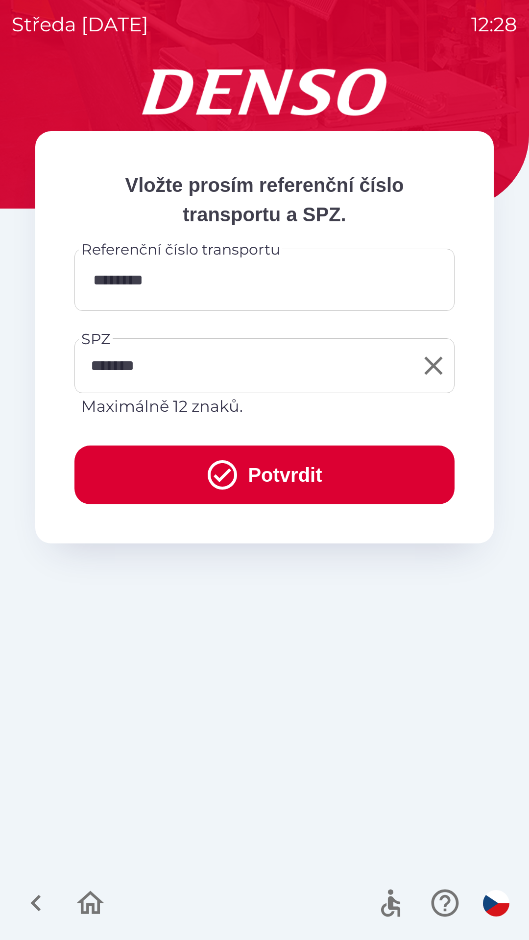
click at [189, 283] on input "********" at bounding box center [264, 279] width 356 height 39
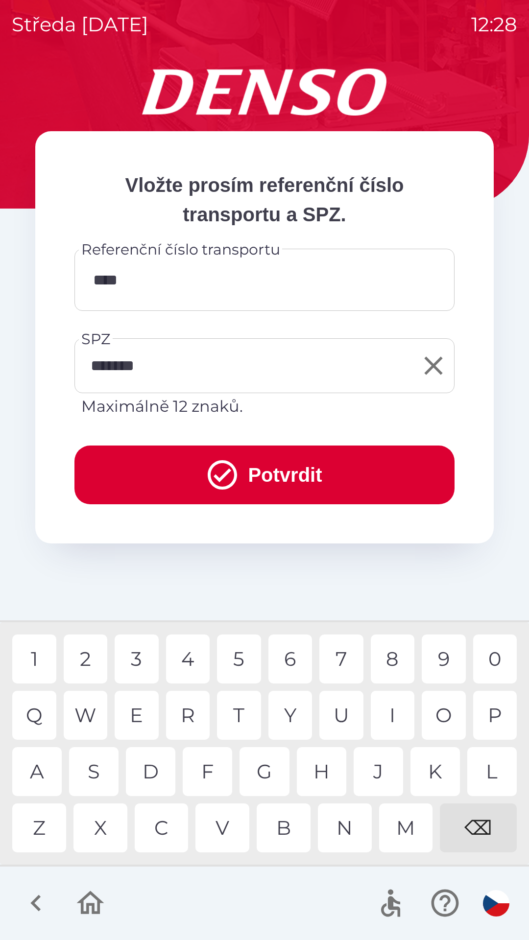
click at [484, 829] on div "⌫" at bounding box center [478, 827] width 77 height 49
click at [486, 827] on div "⌫" at bounding box center [478, 827] width 77 height 49
type input "*"
click at [491, 833] on div "⌫" at bounding box center [478, 827] width 77 height 49
click at [93, 654] on div "2" at bounding box center [86, 659] width 44 height 49
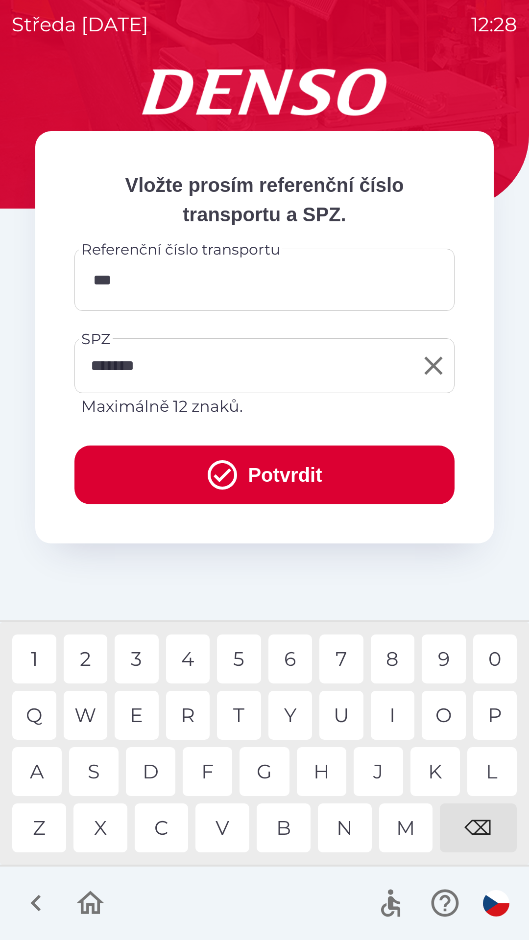
click at [242, 654] on div "5" at bounding box center [239, 659] width 44 height 49
click at [496, 655] on div "0" at bounding box center [495, 659] width 44 height 49
type input "********"
click at [500, 649] on div "0" at bounding box center [495, 659] width 44 height 49
click at [270, 465] on button "Potvrdit" at bounding box center [264, 475] width 380 height 59
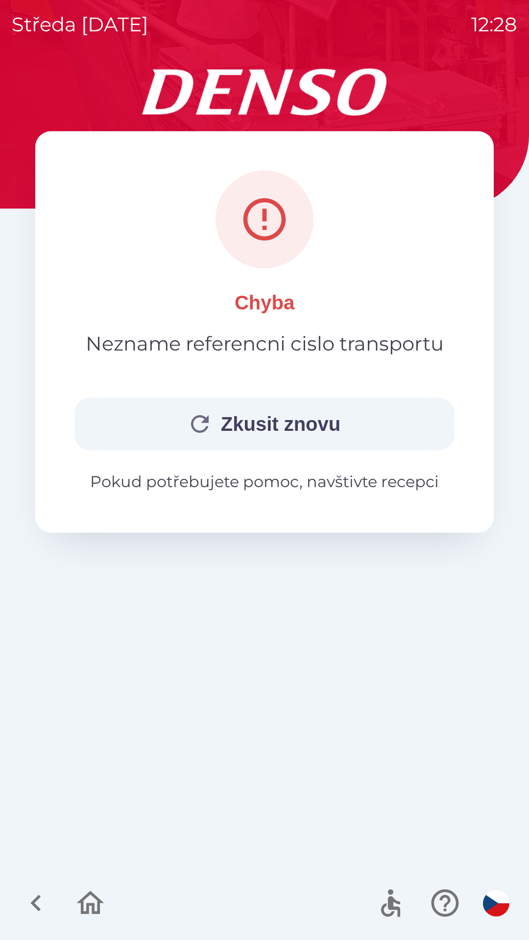
click at [259, 420] on button "Zkusit znovu" at bounding box center [264, 424] width 380 height 53
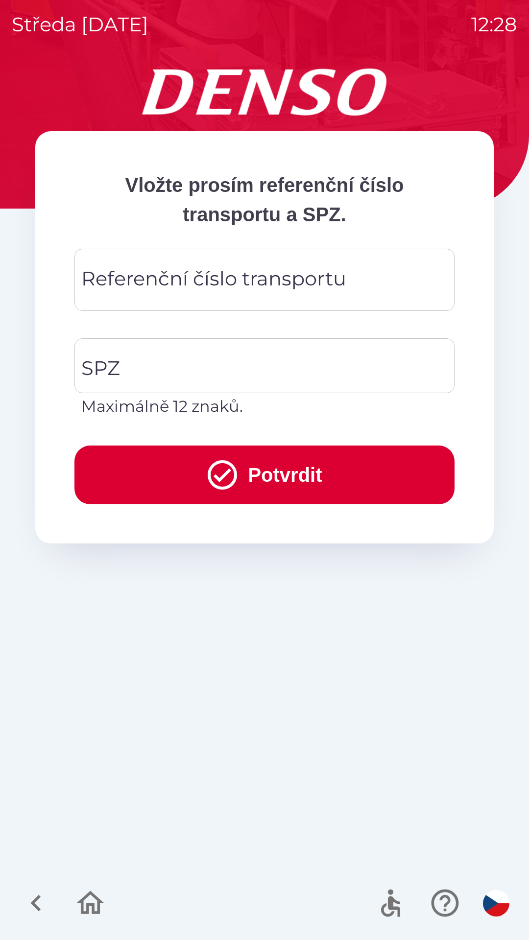
click at [156, 277] on div "Referenční číslo transportu Referenční číslo transportu" at bounding box center [264, 280] width 380 height 62
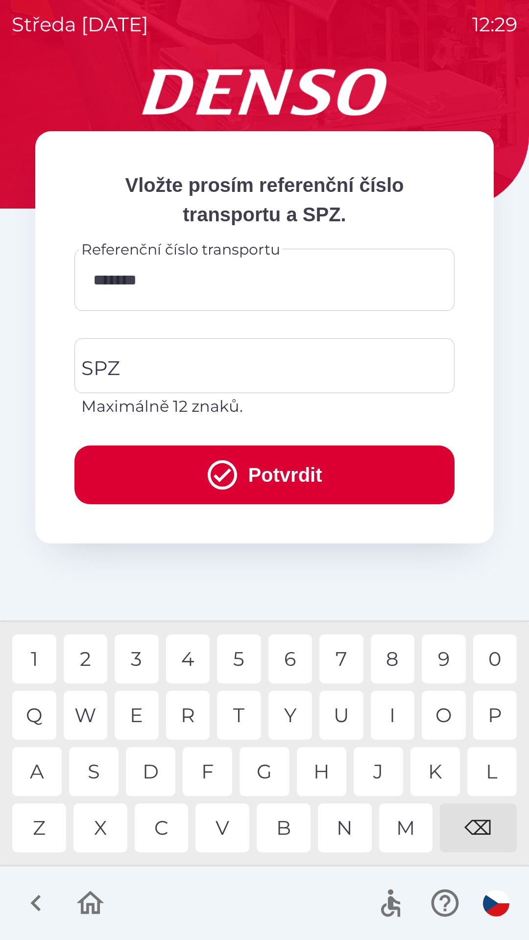
type input "********"
click at [270, 471] on button "Potvrdit" at bounding box center [264, 475] width 380 height 59
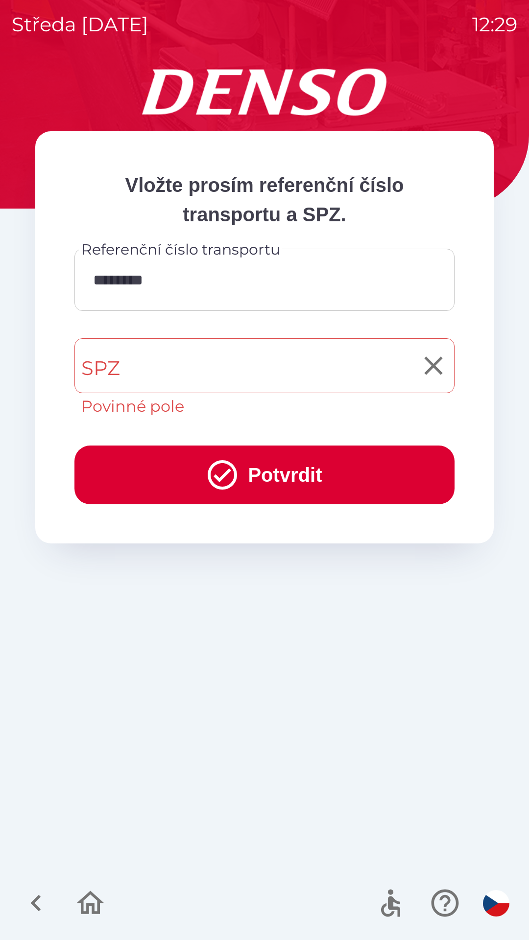
click at [137, 365] on input "SPZ" at bounding box center [257, 366] width 356 height 46
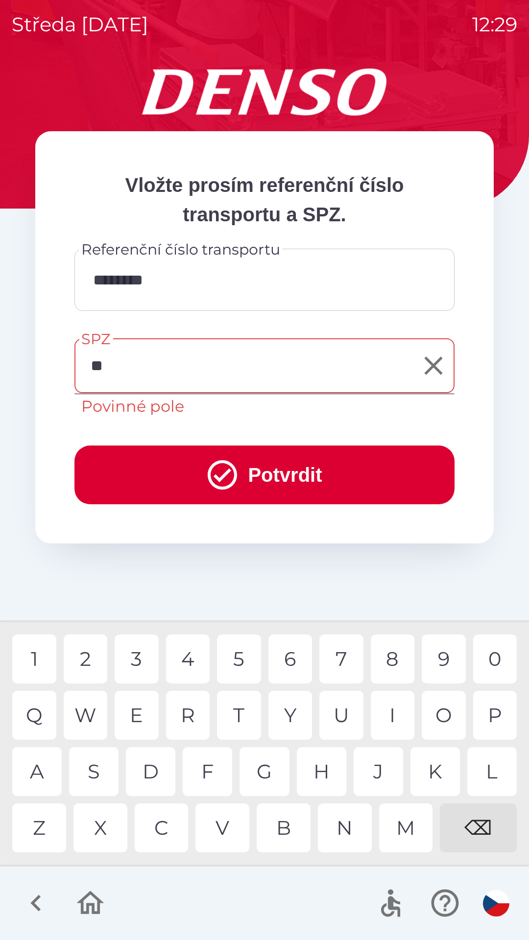
click at [493, 716] on div "P" at bounding box center [495, 715] width 44 height 49
click at [296, 659] on div "6" at bounding box center [290, 659] width 44 height 49
type input "*******"
click at [271, 467] on button "Potvrdit" at bounding box center [264, 475] width 380 height 59
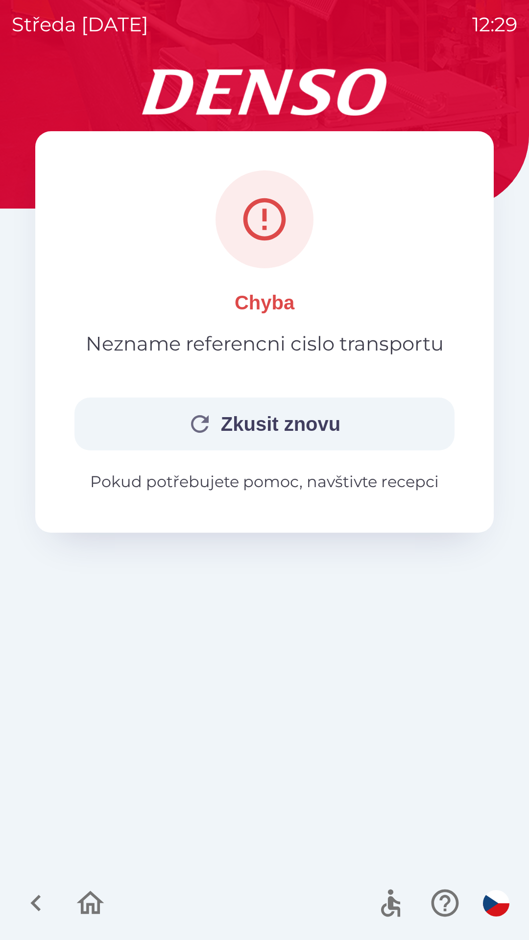
click at [264, 415] on button "Zkusit znovu" at bounding box center [264, 424] width 380 height 53
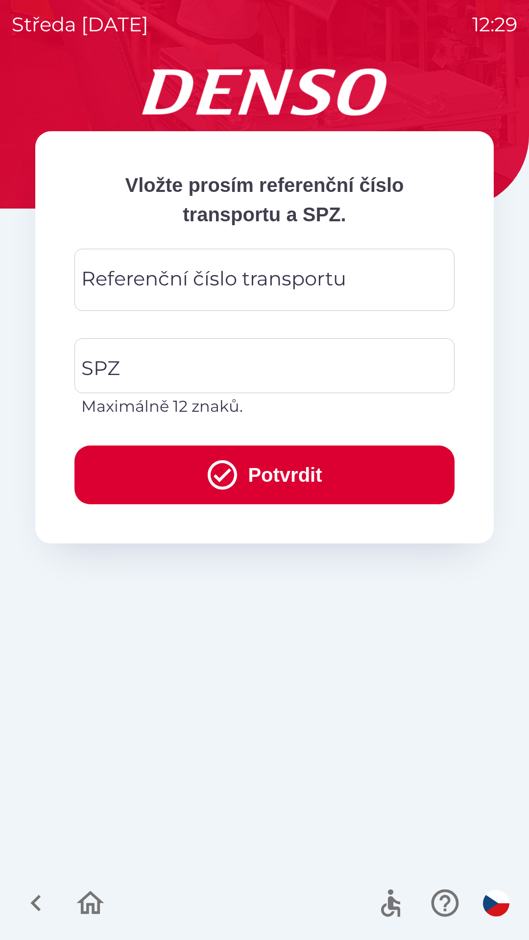
click at [205, 282] on div "Referenční číslo transportu Referenční číslo transportu" at bounding box center [264, 280] width 380 height 62
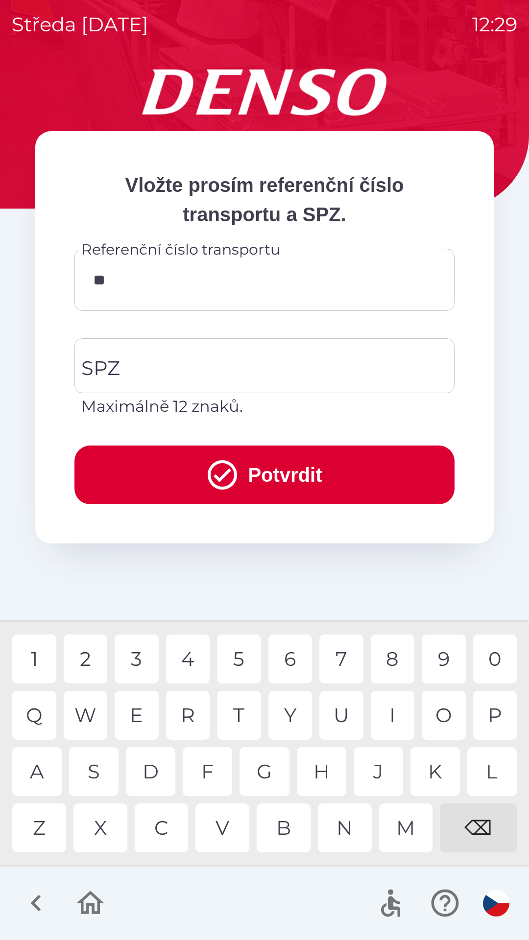
click at [40, 652] on div "1" at bounding box center [34, 659] width 44 height 49
type input "*******"
click at [179, 359] on input "SPZ" at bounding box center [257, 366] width 356 height 46
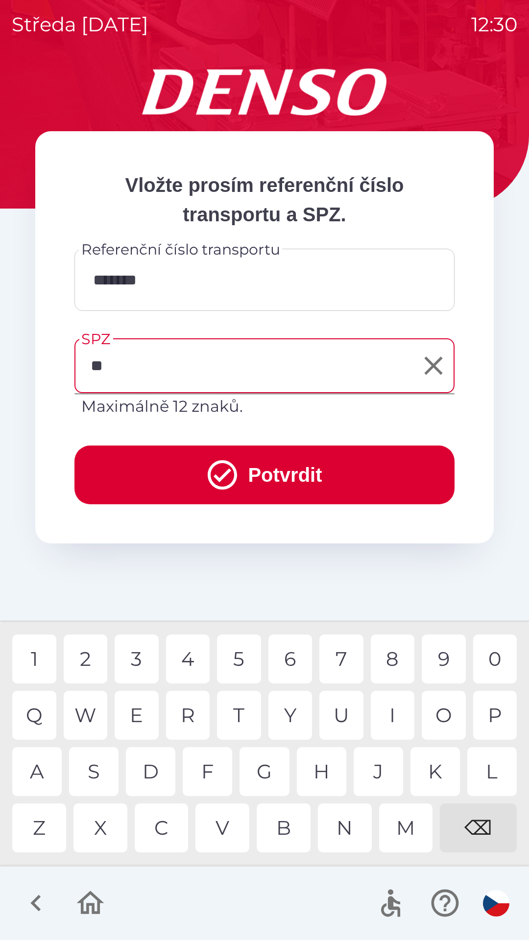
click at [498, 711] on div "P" at bounding box center [495, 715] width 44 height 49
click at [241, 656] on div "5" at bounding box center [239, 659] width 44 height 49
click at [292, 656] on div "6" at bounding box center [290, 659] width 44 height 49
click at [185, 652] on div "4" at bounding box center [188, 659] width 44 height 49
type input "*******"
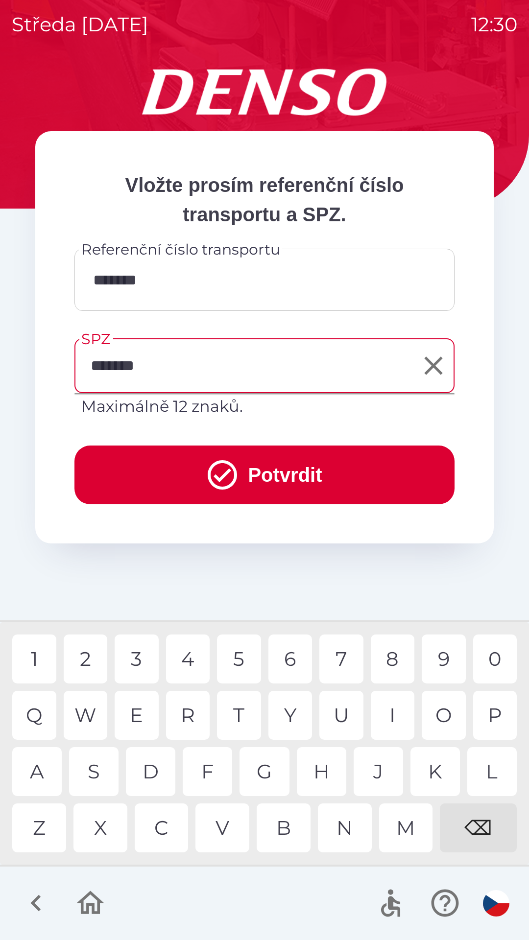
click at [305, 478] on button "Potvrdit" at bounding box center [264, 475] width 380 height 59
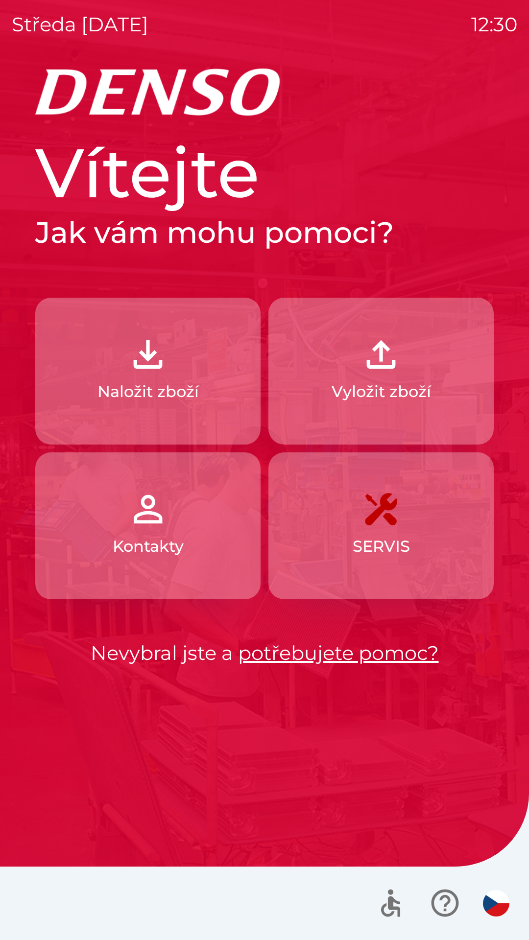
click at [167, 365] on img "button" at bounding box center [147, 354] width 43 height 43
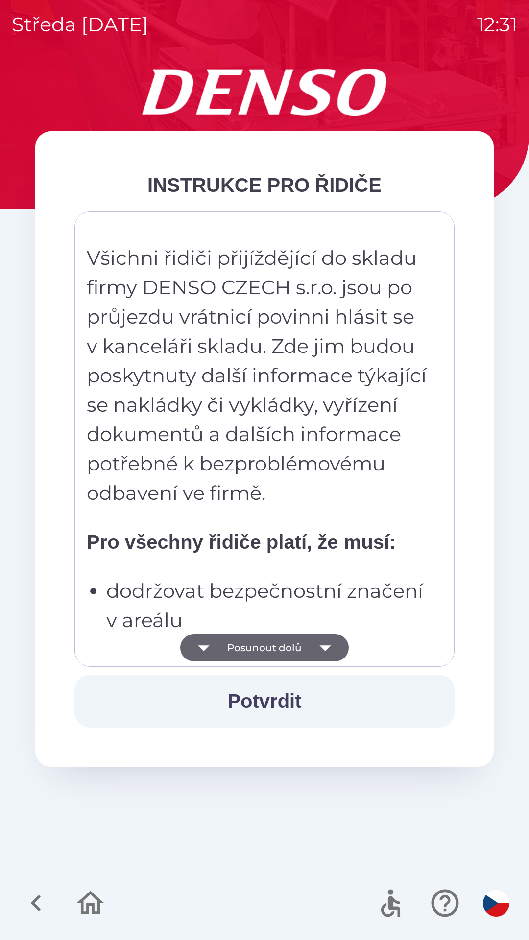
click at [324, 642] on icon "button" at bounding box center [324, 647] width 27 height 27
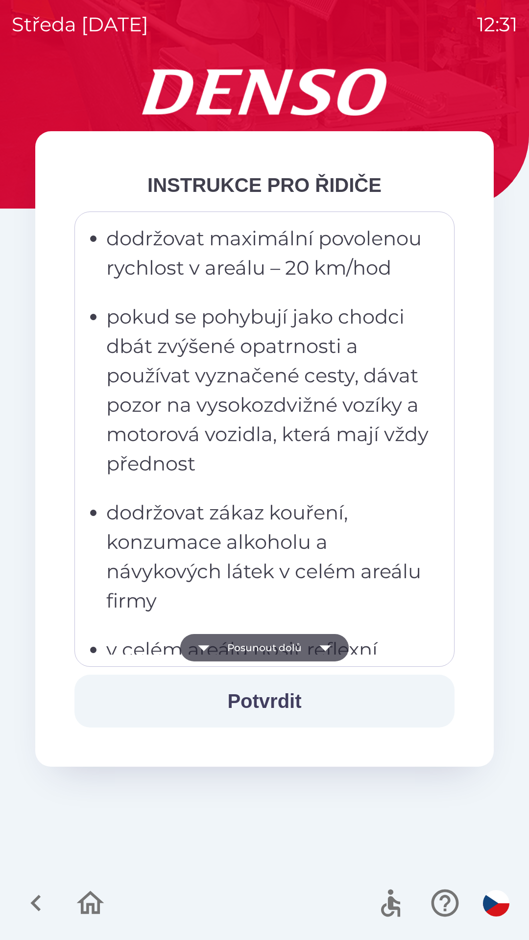
click at [324, 650] on icon "button" at bounding box center [324, 648] width 11 height 6
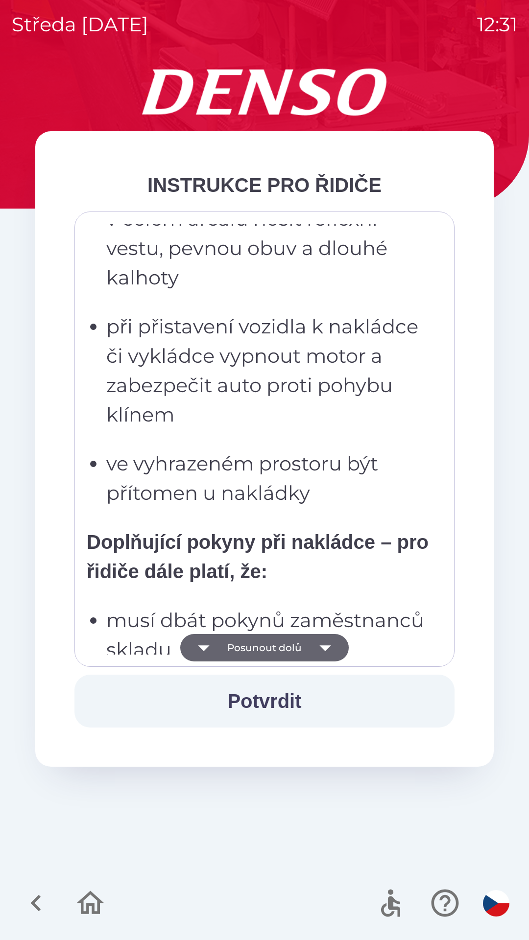
click at [320, 644] on icon "button" at bounding box center [324, 647] width 27 height 27
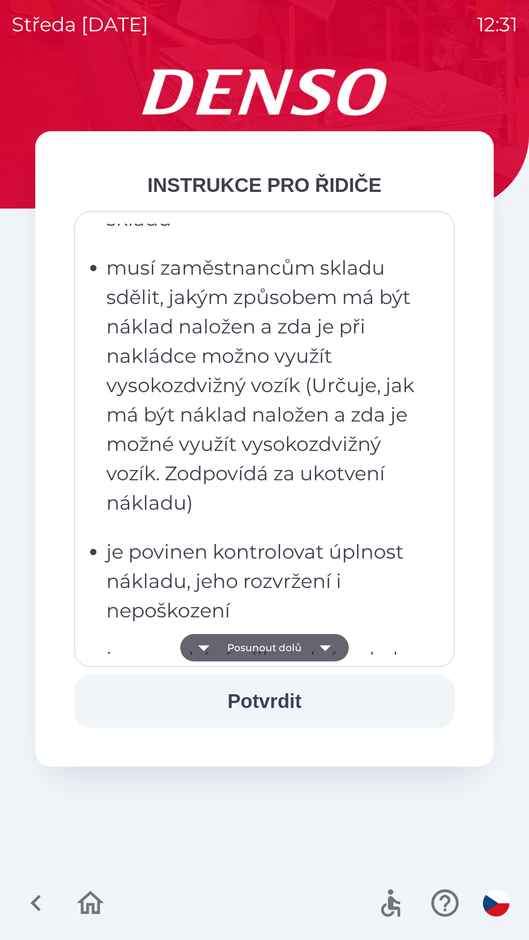
click at [329, 655] on icon "button" at bounding box center [324, 647] width 27 height 27
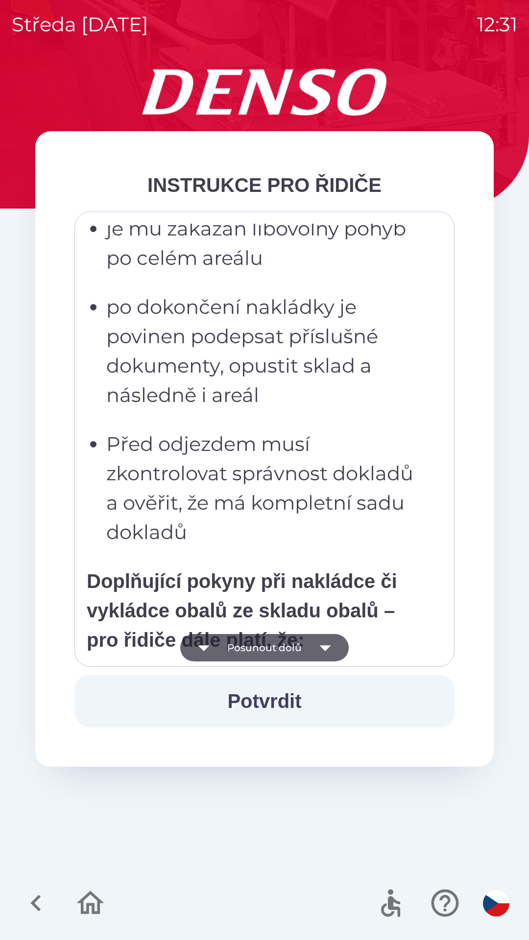
click at [320, 646] on icon "button" at bounding box center [324, 648] width 11 height 6
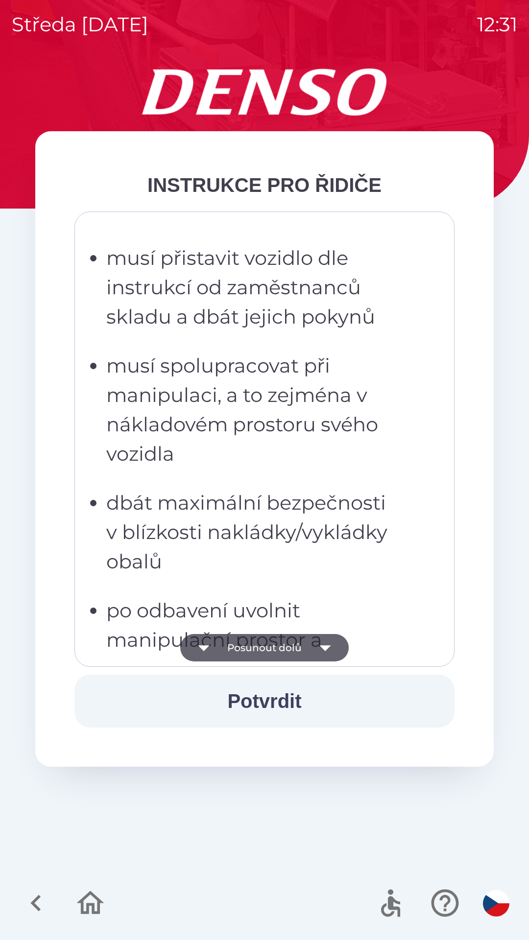
click at [324, 650] on icon "button" at bounding box center [324, 648] width 11 height 6
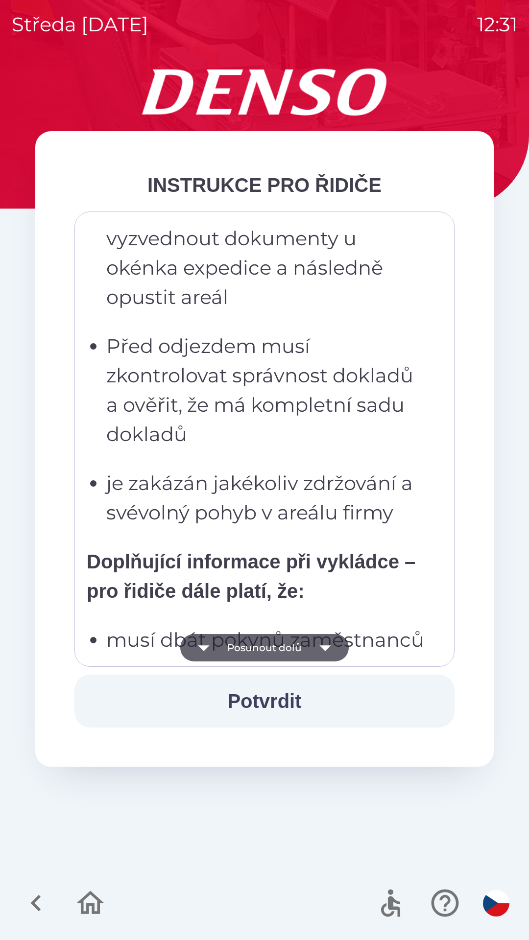
click at [318, 647] on icon "button" at bounding box center [324, 647] width 27 height 27
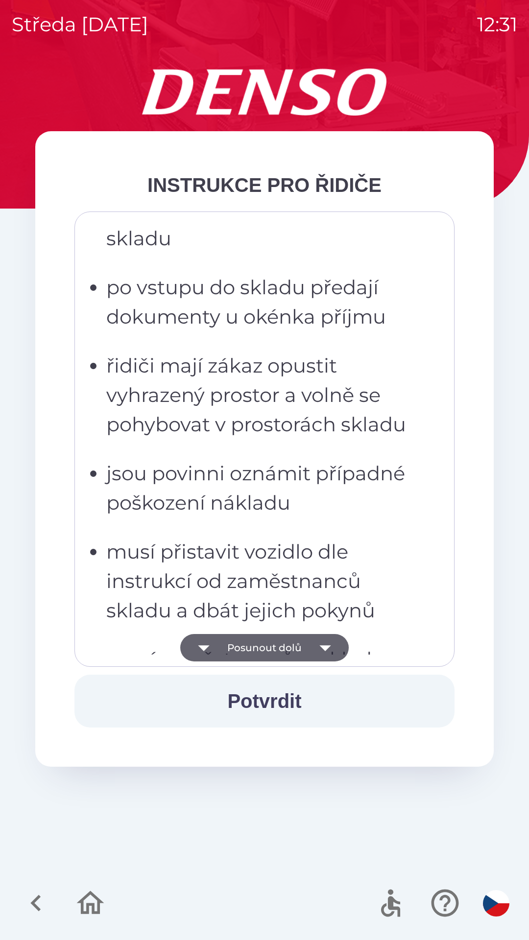
click at [317, 649] on icon "button" at bounding box center [324, 647] width 27 height 27
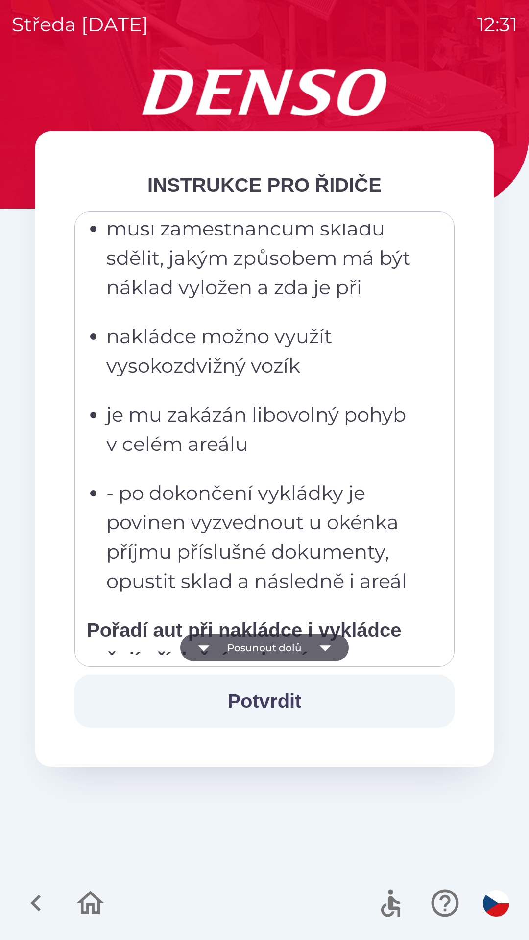
click at [322, 647] on icon "button" at bounding box center [324, 648] width 11 height 6
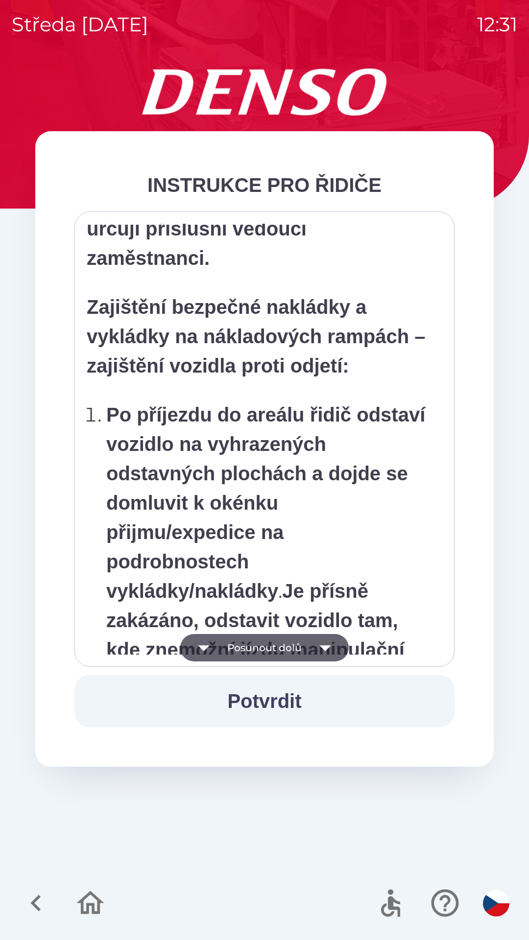
click at [323, 650] on icon "button" at bounding box center [324, 647] width 27 height 27
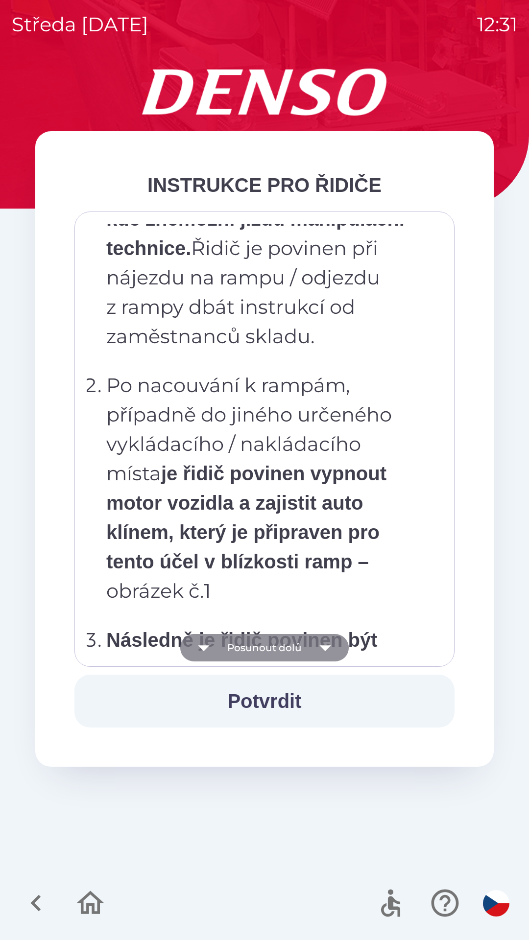
click at [320, 644] on icon "button" at bounding box center [324, 647] width 27 height 27
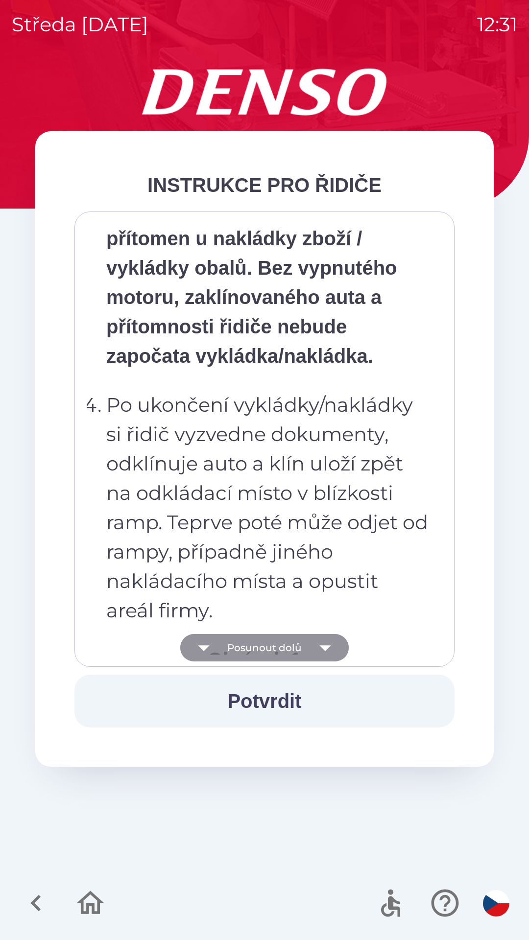
click at [322, 646] on icon "button" at bounding box center [324, 648] width 11 height 6
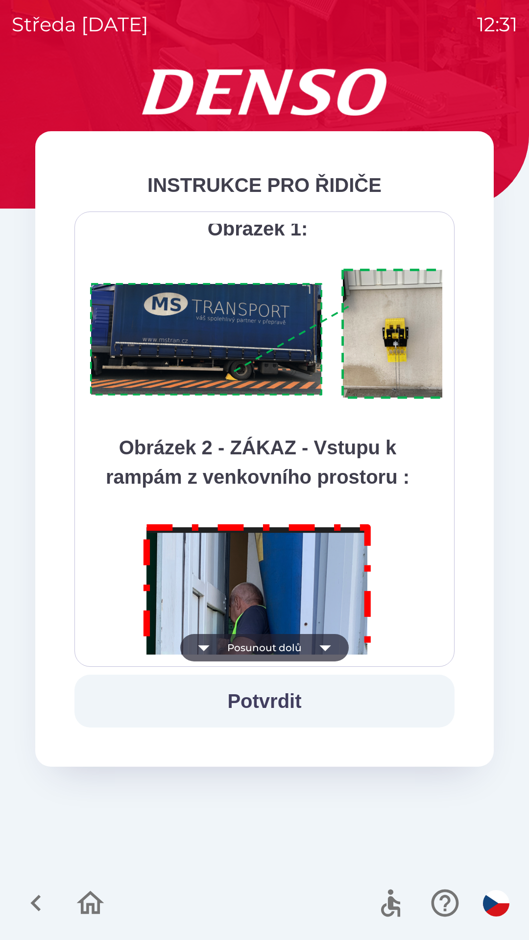
click at [322, 646] on icon "button" at bounding box center [324, 648] width 11 height 6
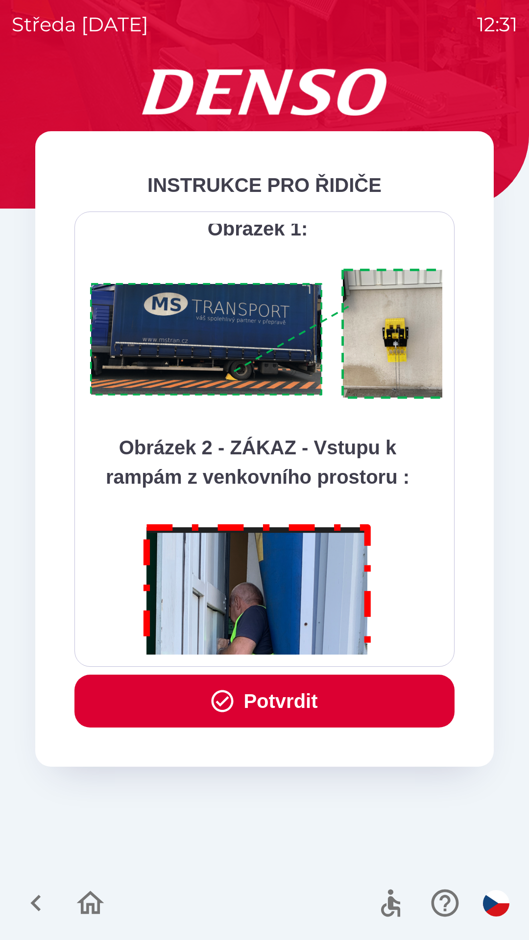
scroll to position [5502, 0]
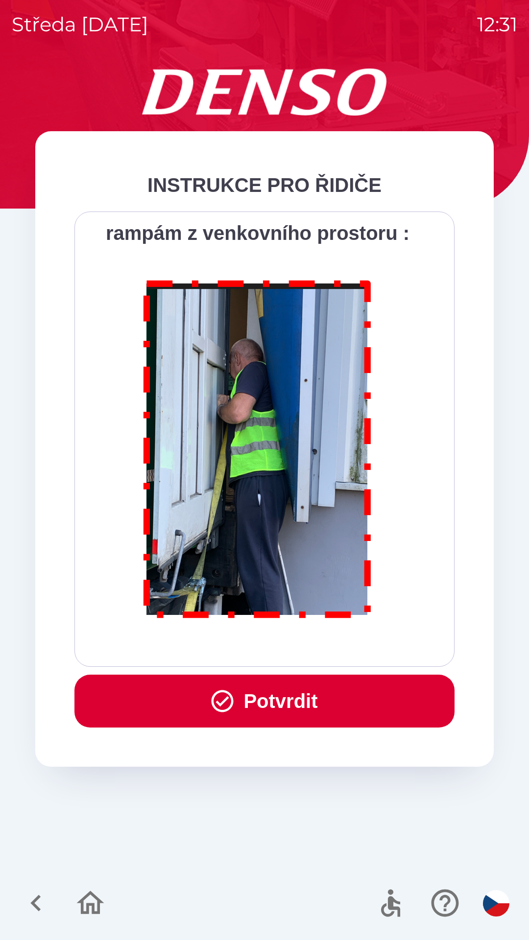
click at [323, 650] on div "Všichni řidiči přijíždějící do skladu firmy DENSO CZECH s.r.o. jsou po průjezdu…" at bounding box center [264, 439] width 355 height 431
click at [269, 695] on button "Potvrdit" at bounding box center [264, 701] width 380 height 53
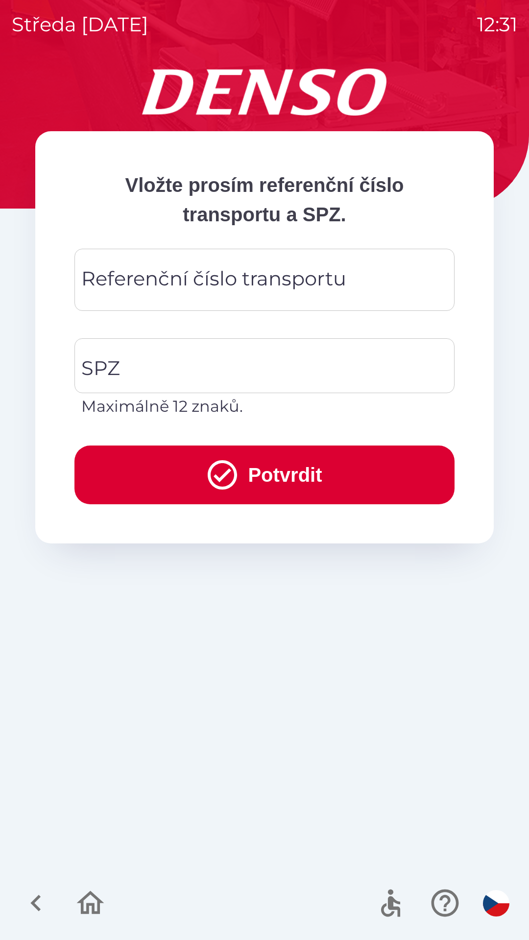
click at [116, 276] on div "Referenční číslo transportu Referenční číslo transportu" at bounding box center [264, 280] width 380 height 62
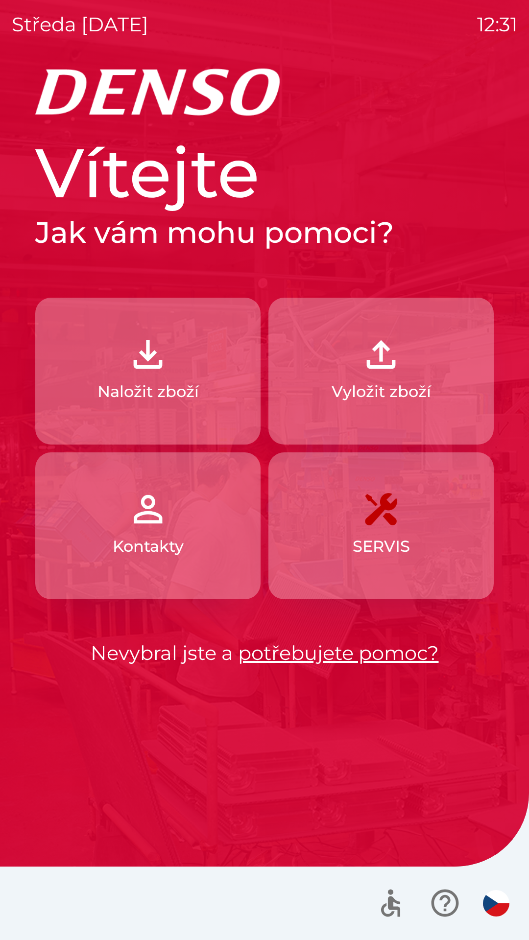
click at [194, 376] on button "Naložit zboží" at bounding box center [147, 371] width 225 height 147
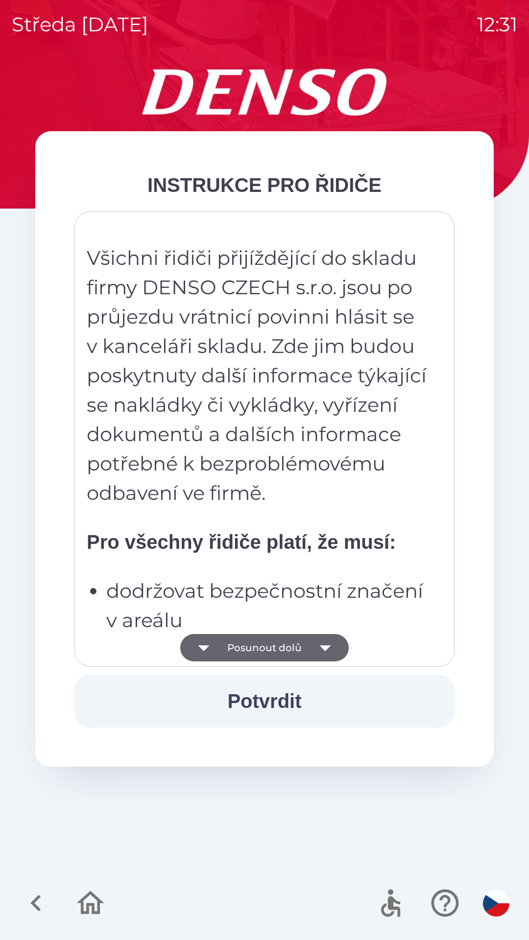
click at [307, 645] on button "Posunout dolů" at bounding box center [264, 647] width 168 height 27
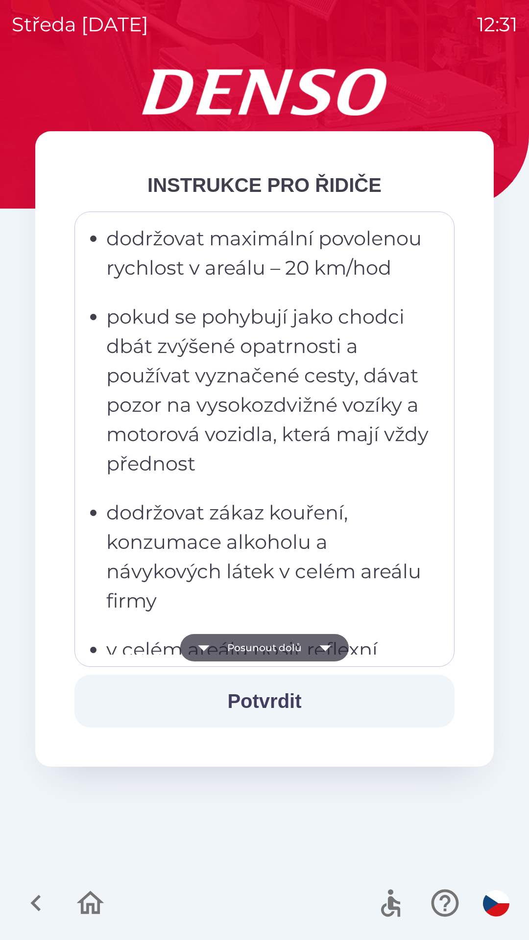
click at [319, 641] on icon "button" at bounding box center [324, 647] width 27 height 27
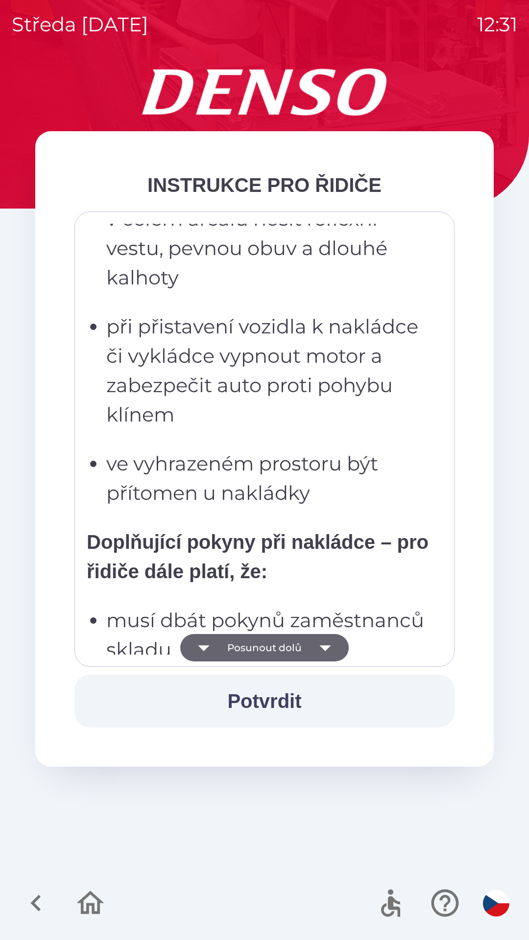
click at [324, 638] on icon "button" at bounding box center [324, 647] width 27 height 27
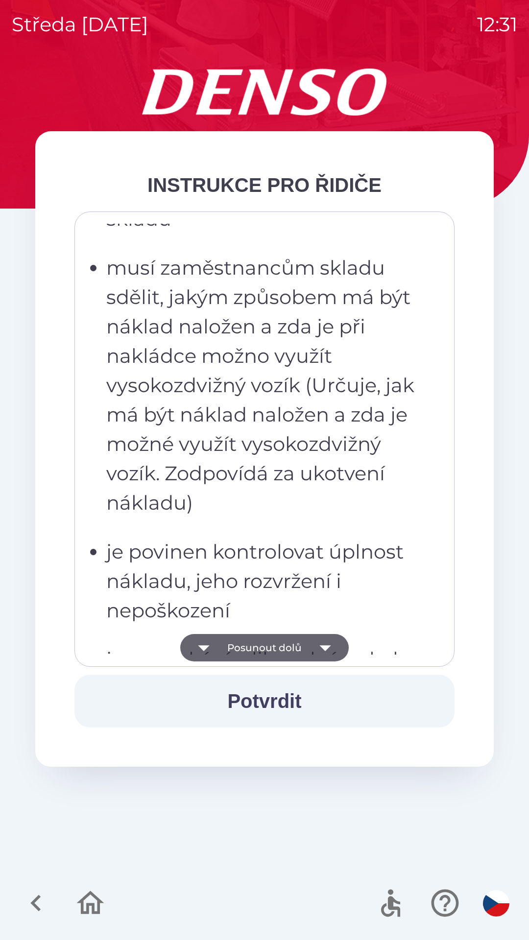
click at [329, 637] on icon "button" at bounding box center [324, 647] width 27 height 27
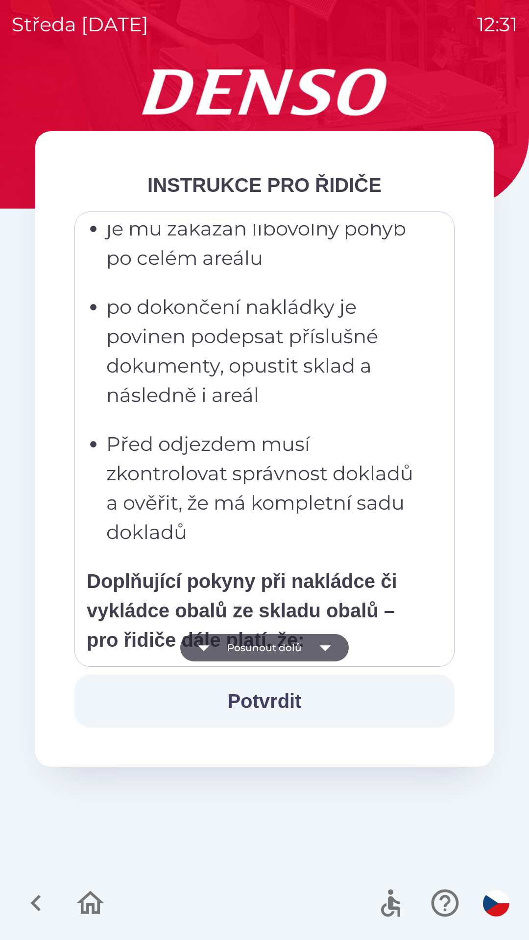
click at [330, 637] on icon "button" at bounding box center [324, 647] width 27 height 27
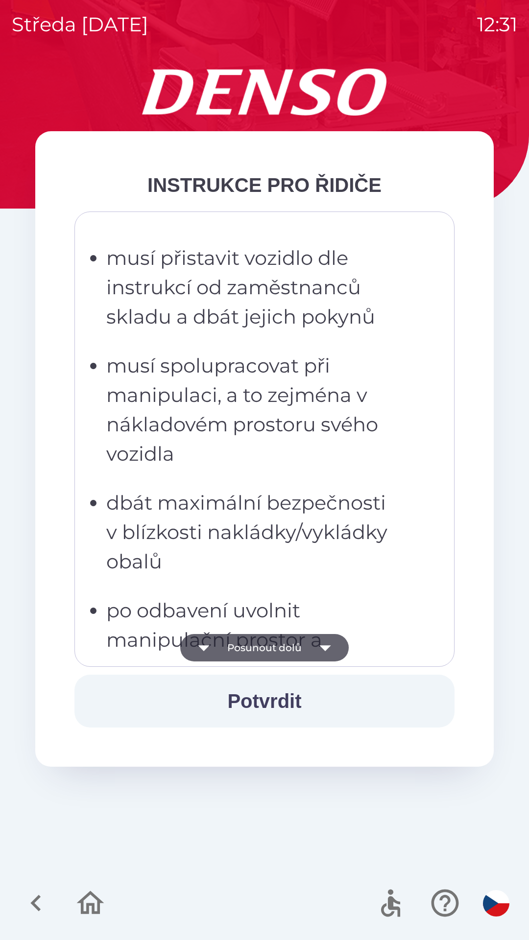
click at [334, 638] on icon "button" at bounding box center [324, 647] width 27 height 27
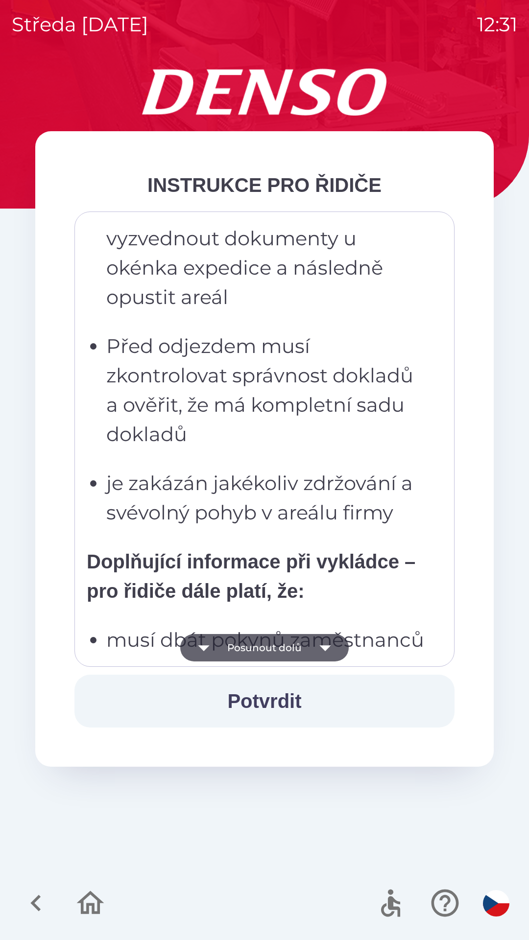
click at [335, 635] on icon "button" at bounding box center [324, 647] width 27 height 27
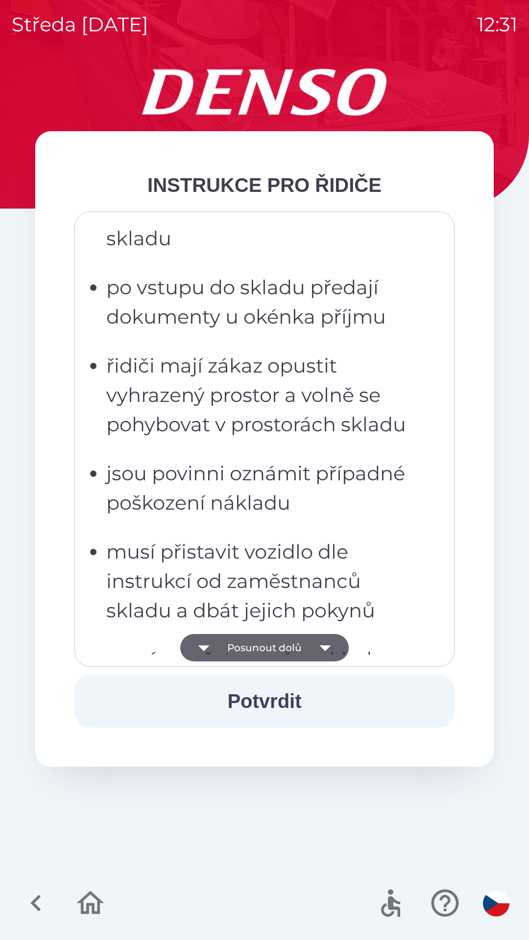
click at [335, 637] on icon "button" at bounding box center [324, 647] width 27 height 27
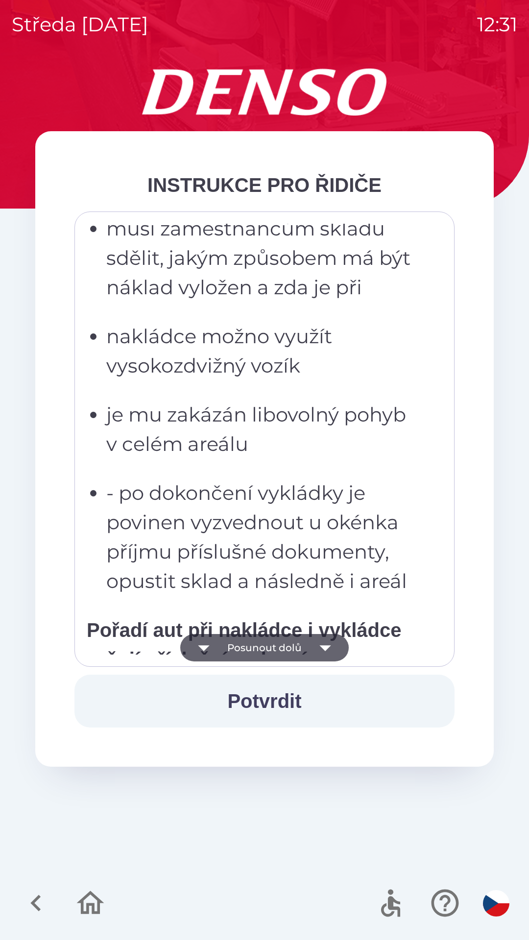
click at [330, 637] on icon "button" at bounding box center [324, 647] width 27 height 27
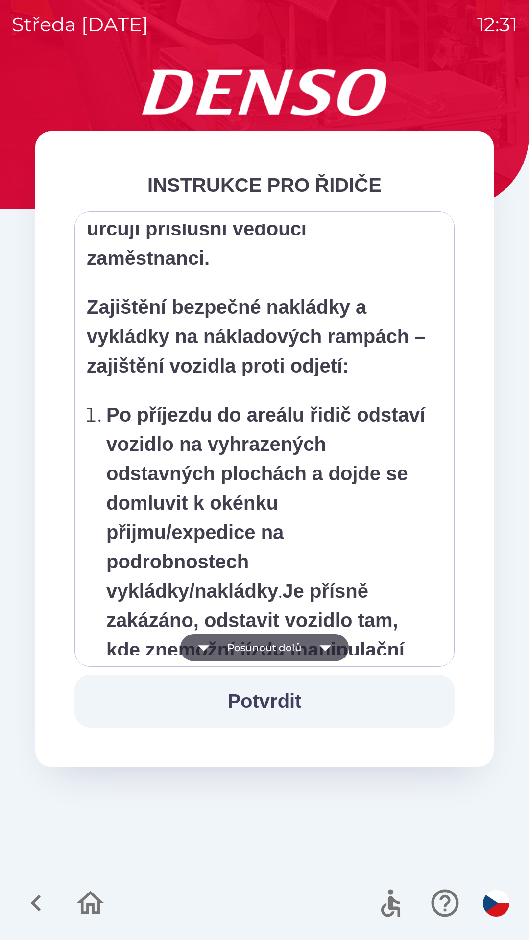
click at [327, 636] on icon "button" at bounding box center [324, 647] width 27 height 27
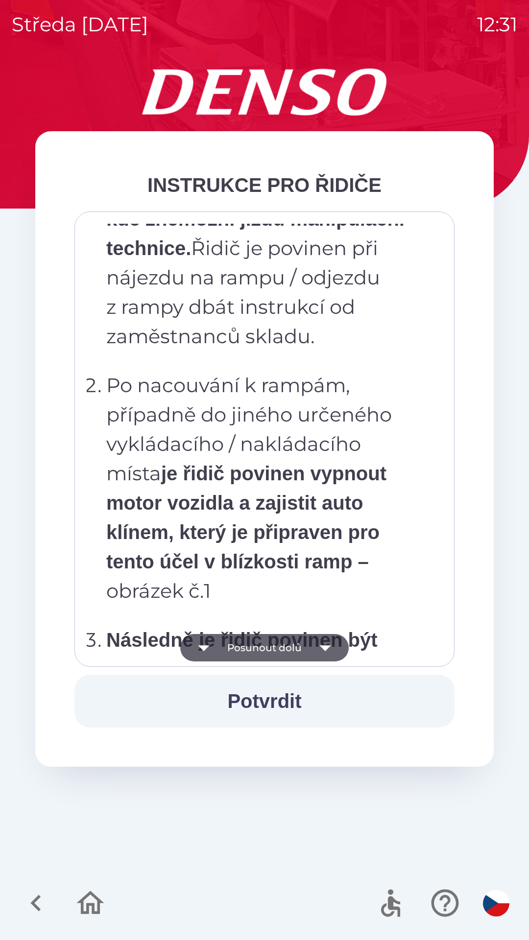
click at [275, 698] on button "Potvrdit" at bounding box center [264, 701] width 380 height 53
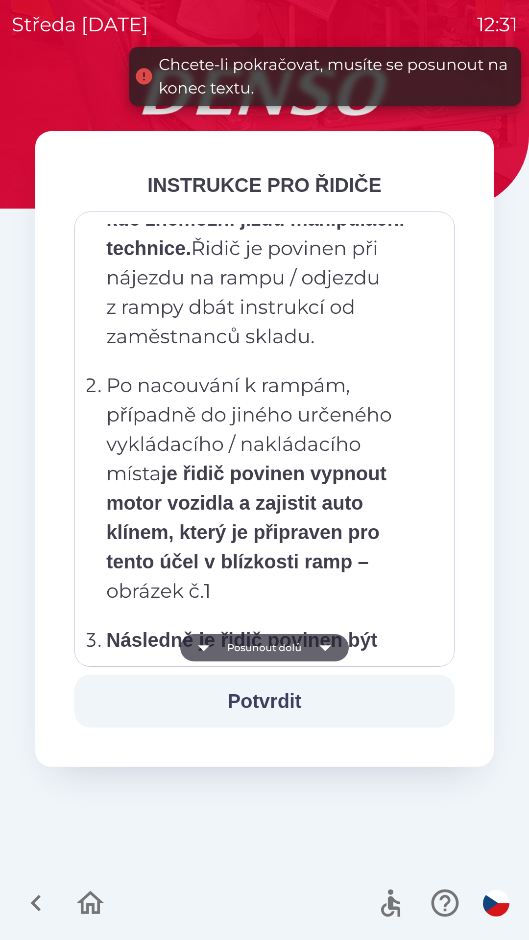
click at [278, 646] on button "Posunout dolů" at bounding box center [264, 647] width 168 height 27
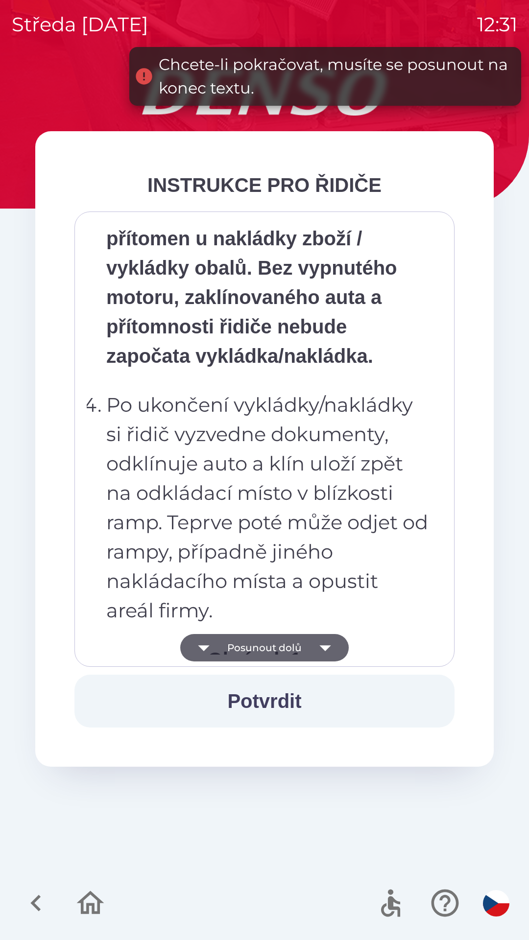
click at [288, 640] on button "Posunout dolů" at bounding box center [264, 647] width 168 height 27
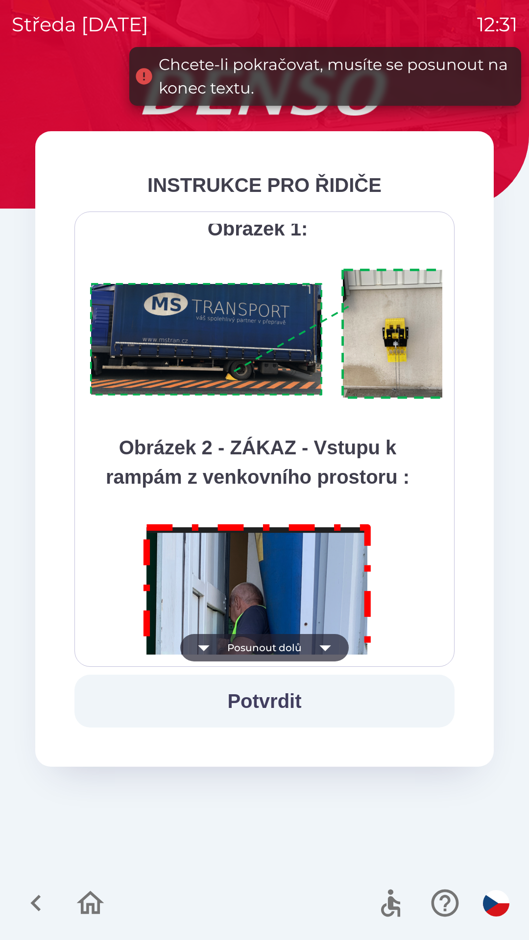
click at [288, 639] on button "Posunout dolů" at bounding box center [264, 647] width 168 height 27
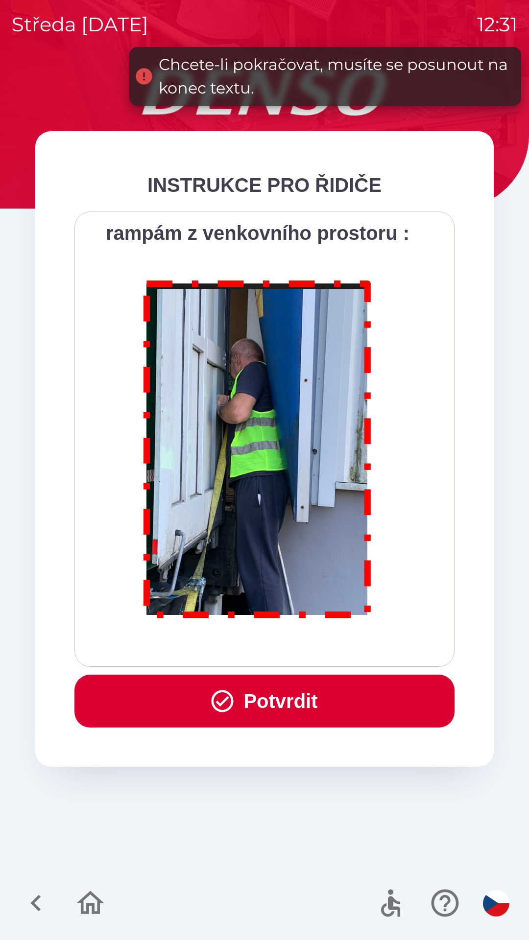
click at [291, 641] on div "Všichni řidiči přijíždějící do skladu firmy DENSO CZECH s.r.o. jsou po průjezdu…" at bounding box center [264, 439] width 355 height 431
click at [288, 645] on div "Všichni řidiči přijíždějící do skladu firmy DENSO CZECH s.r.o. jsou po průjezdu…" at bounding box center [264, 439] width 355 height 431
click at [286, 711] on button "Potvrdit" at bounding box center [264, 701] width 380 height 53
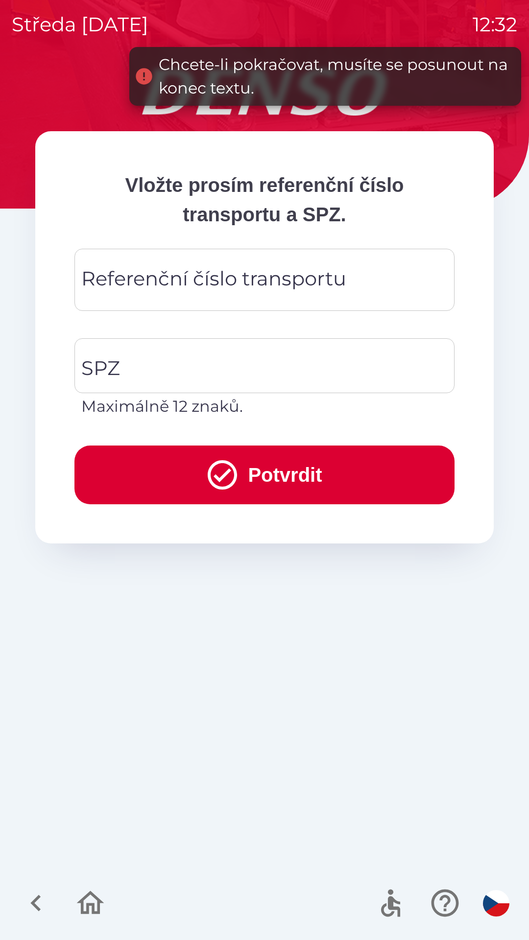
click at [148, 275] on div "Referenční číslo transportu Referenční číslo transportu" at bounding box center [264, 280] width 380 height 62
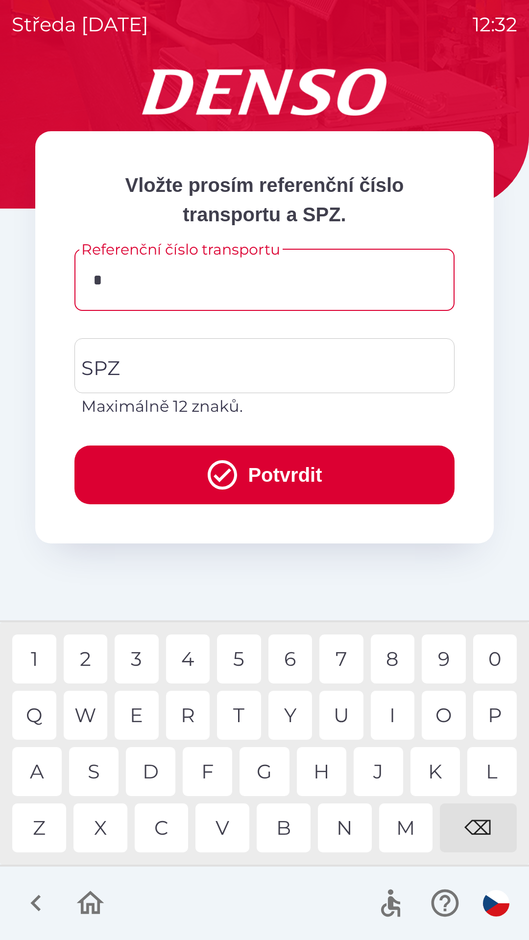
click at [138, 658] on div "3" at bounding box center [137, 659] width 44 height 49
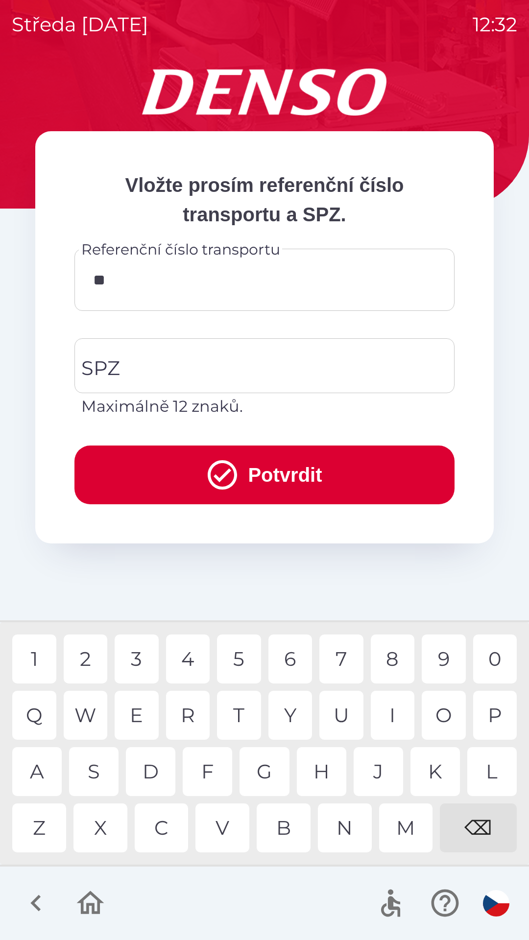
click at [191, 658] on div "4" at bounding box center [188, 659] width 44 height 49
click at [93, 657] on div "2" at bounding box center [86, 659] width 44 height 49
type input "******"
click at [193, 653] on div "4" at bounding box center [188, 659] width 44 height 49
click at [139, 369] on input "SPZ" at bounding box center [257, 366] width 356 height 46
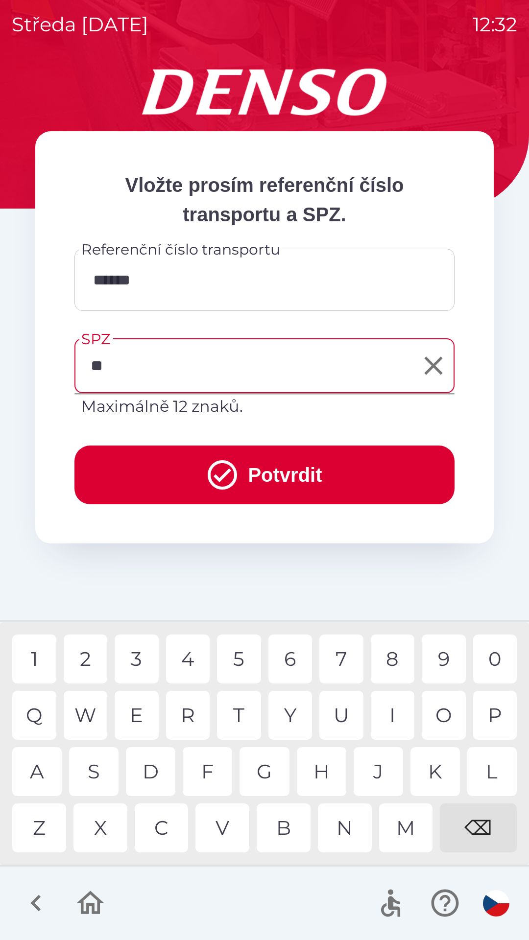
click at [495, 708] on div "P" at bounding box center [495, 715] width 44 height 49
click at [241, 654] on div "5" at bounding box center [239, 659] width 44 height 49
click at [489, 657] on div "0" at bounding box center [495, 659] width 44 height 49
type input "*******"
click at [241, 658] on div "5" at bounding box center [239, 659] width 44 height 49
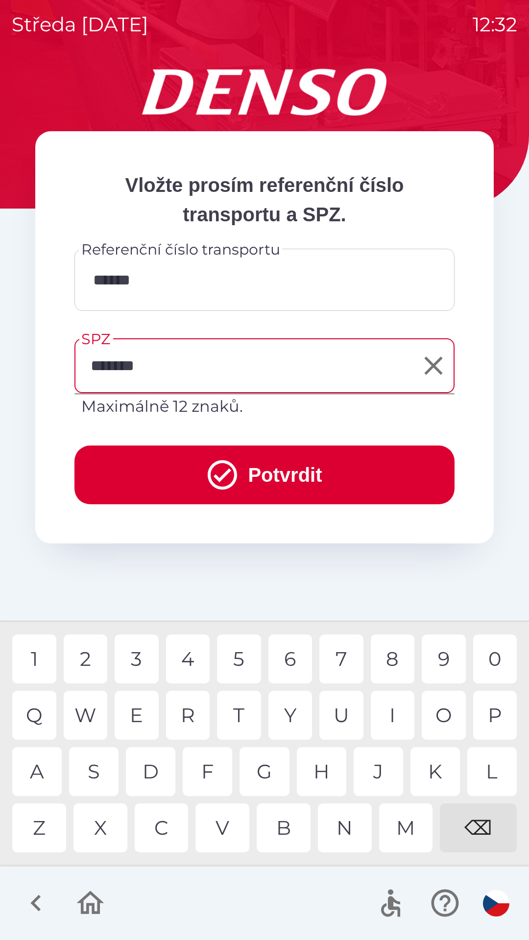
click at [305, 465] on button "Potvrdit" at bounding box center [264, 475] width 380 height 59
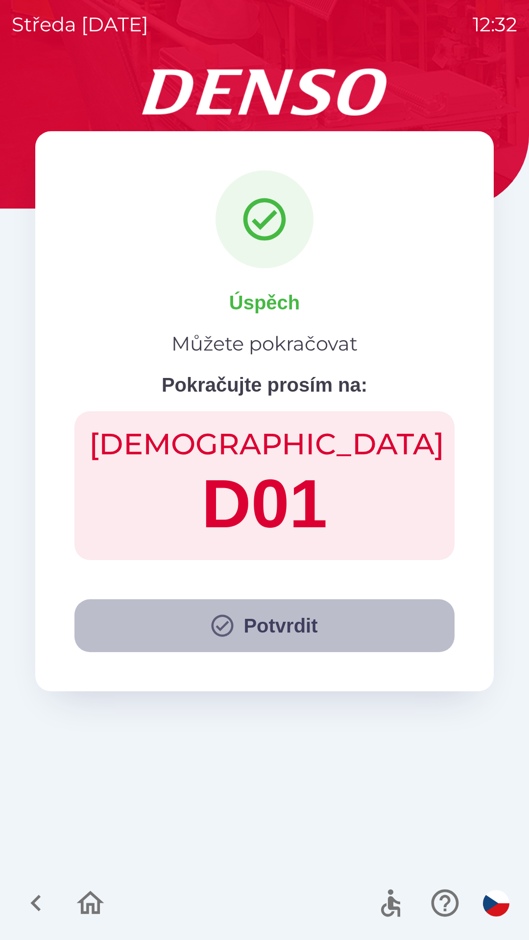
click at [225, 627] on icon "button" at bounding box center [222, 626] width 26 height 26
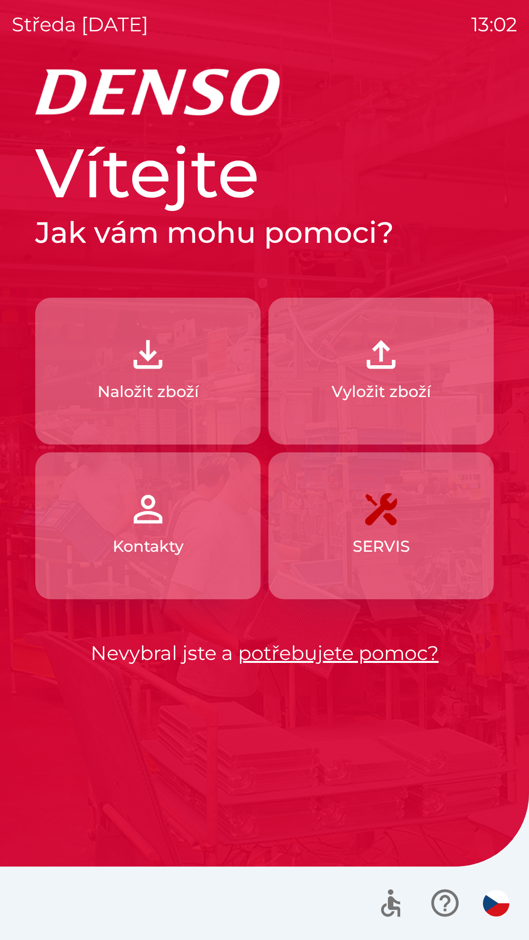
click at [158, 393] on p "Naložit zboží" at bounding box center [147, 392] width 101 height 24
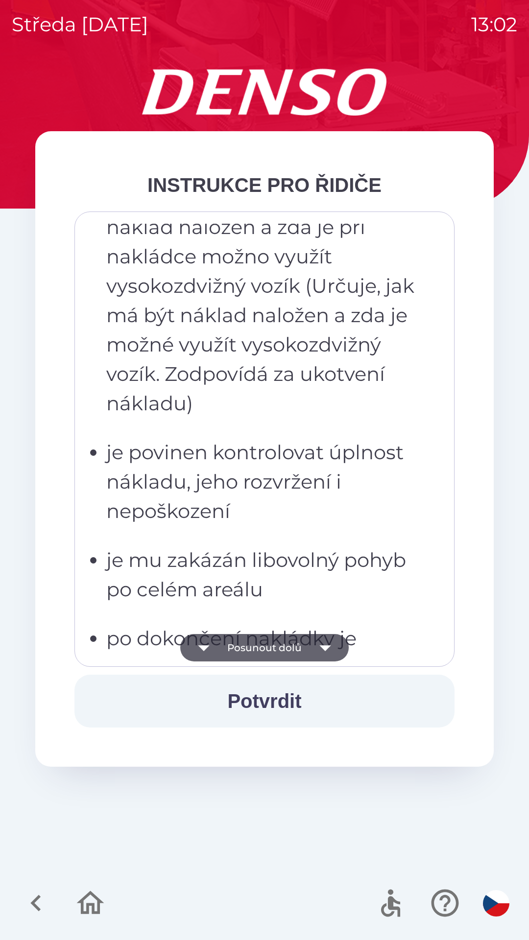
scroll to position [1455, 0]
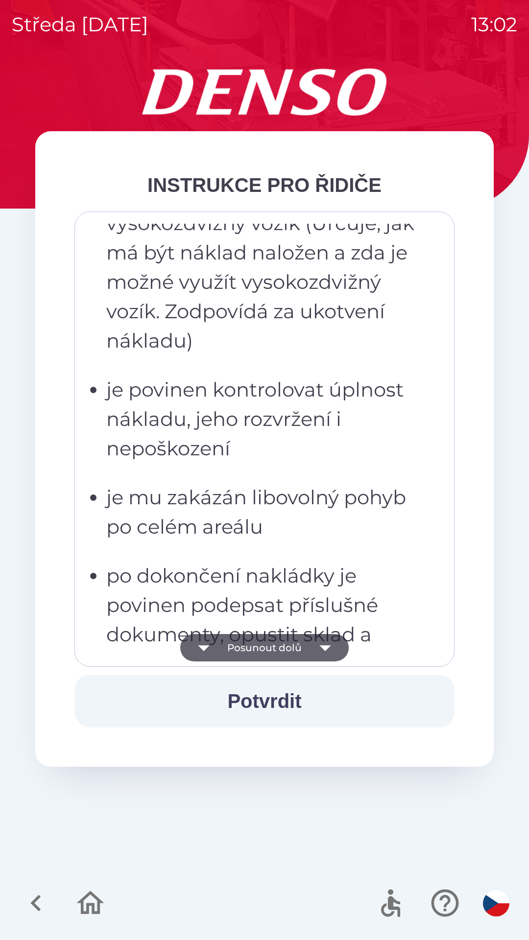
click at [261, 651] on button "Posunout dolů" at bounding box center [264, 647] width 168 height 27
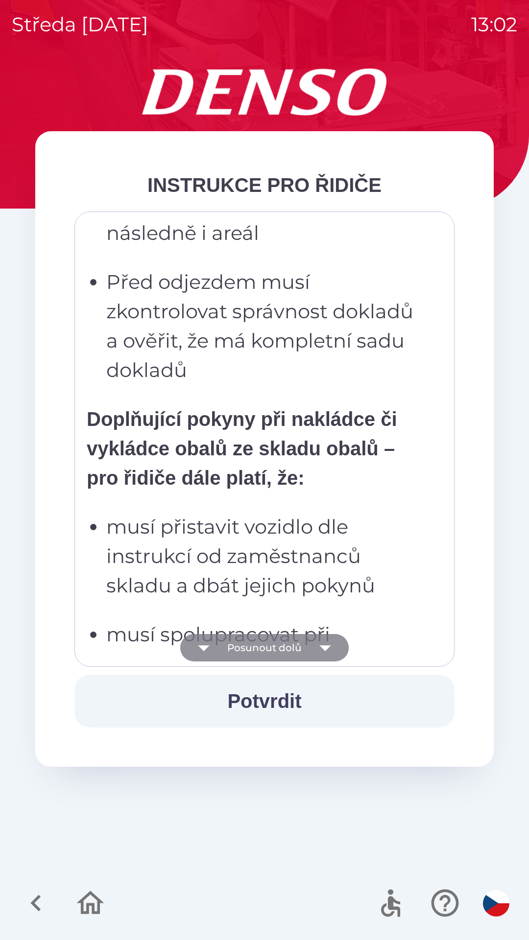
click at [260, 653] on button "Posunout dolů" at bounding box center [264, 647] width 168 height 27
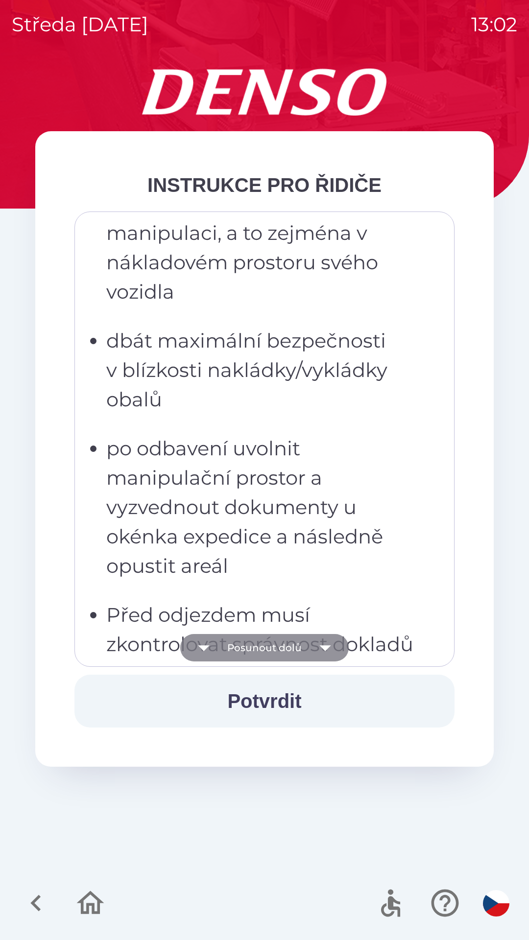
click at [256, 651] on button "Posunout dolů" at bounding box center [264, 647] width 168 height 27
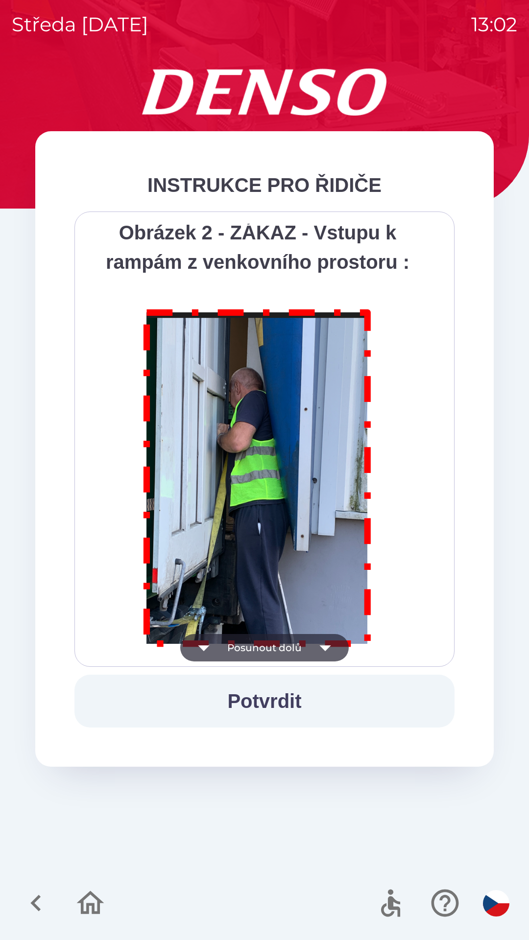
scroll to position [5502, 0]
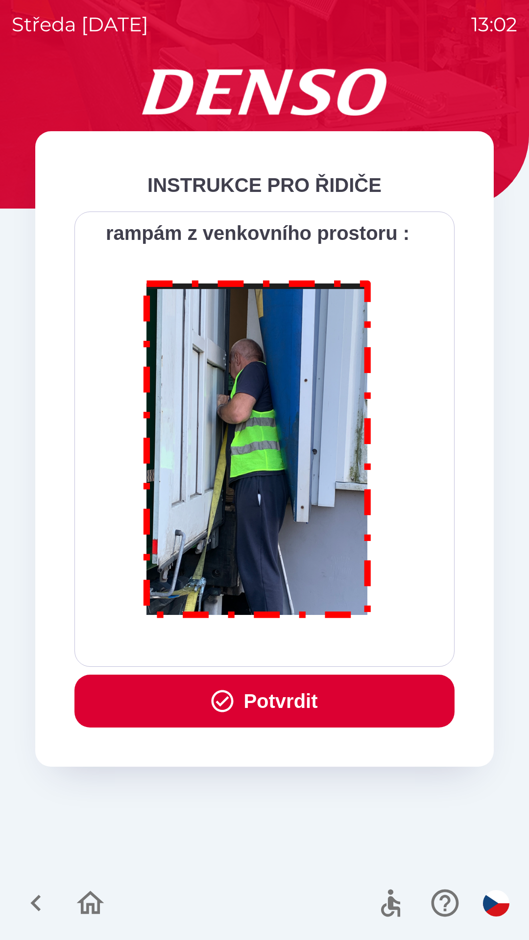
click at [285, 684] on button "Potvrdit" at bounding box center [264, 701] width 380 height 53
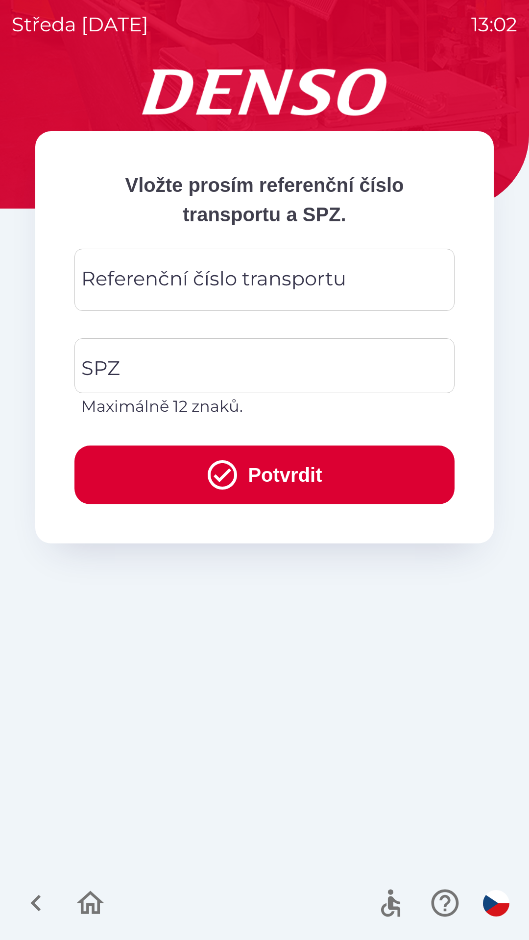
click at [197, 283] on div "Referenční číslo transportu Referenční číslo transportu" at bounding box center [264, 280] width 380 height 62
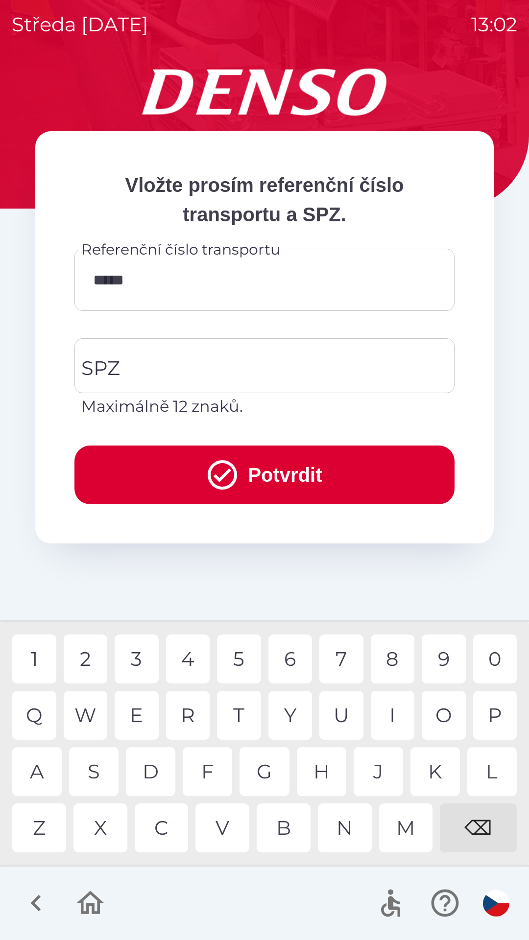
click at [401, 657] on div "8" at bounding box center [393, 659] width 44 height 49
type input "******"
click at [37, 655] on div "1" at bounding box center [34, 659] width 44 height 49
click at [165, 369] on input "SPZ" at bounding box center [257, 366] width 356 height 46
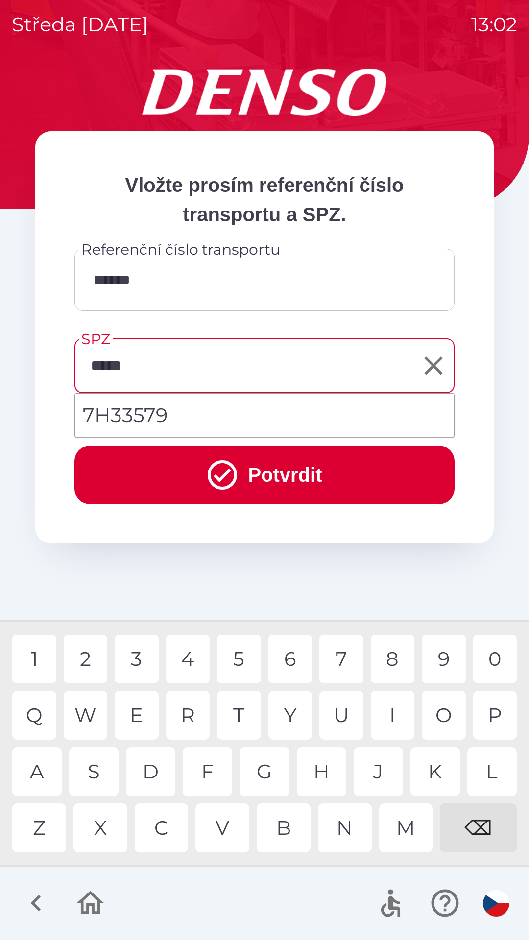
click at [240, 657] on div "5" at bounding box center [239, 659] width 44 height 49
type input "*******"
click at [282, 476] on button "Potvrdit" at bounding box center [264, 475] width 380 height 59
